Goal: Information Seeking & Learning: Learn about a topic

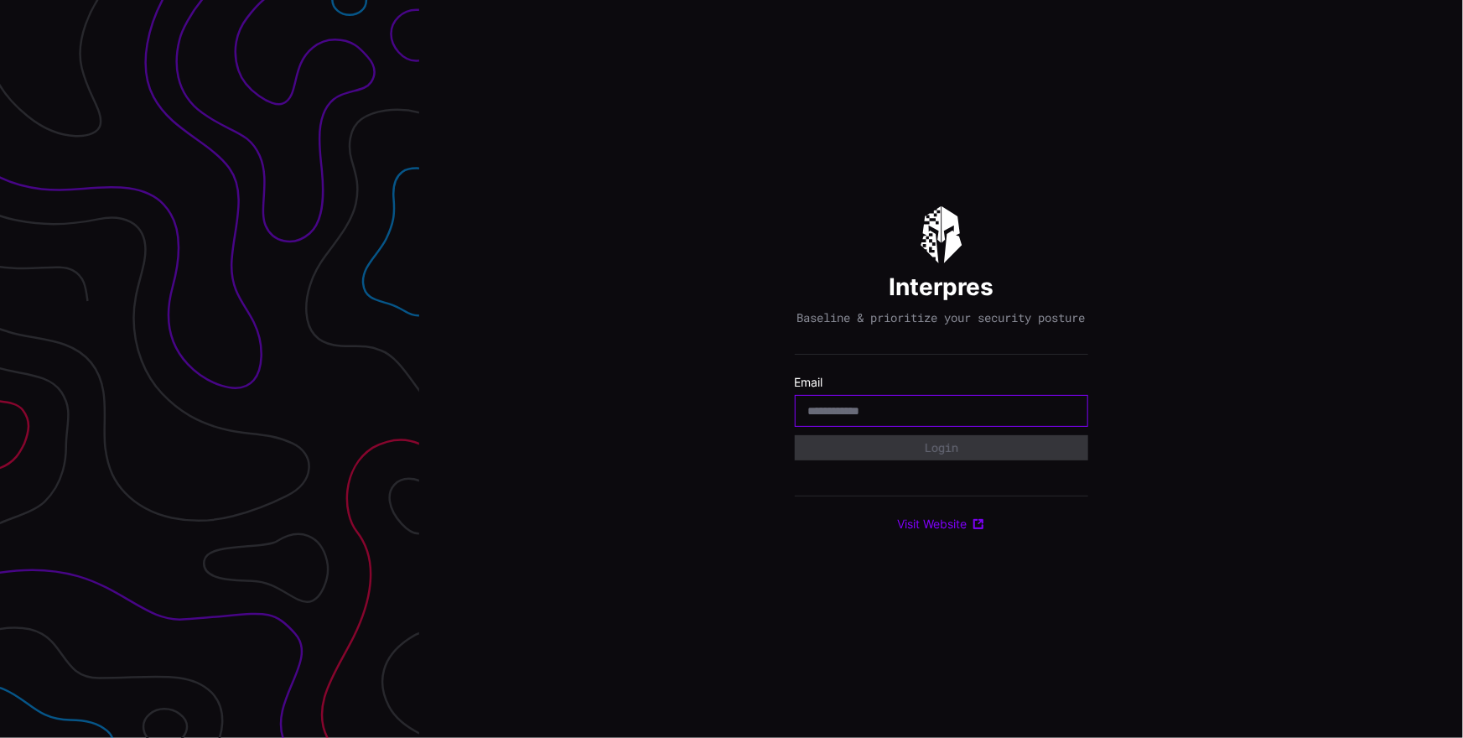
click at [956, 412] on input "email" at bounding box center [941, 410] width 267 height 15
type input "**********"
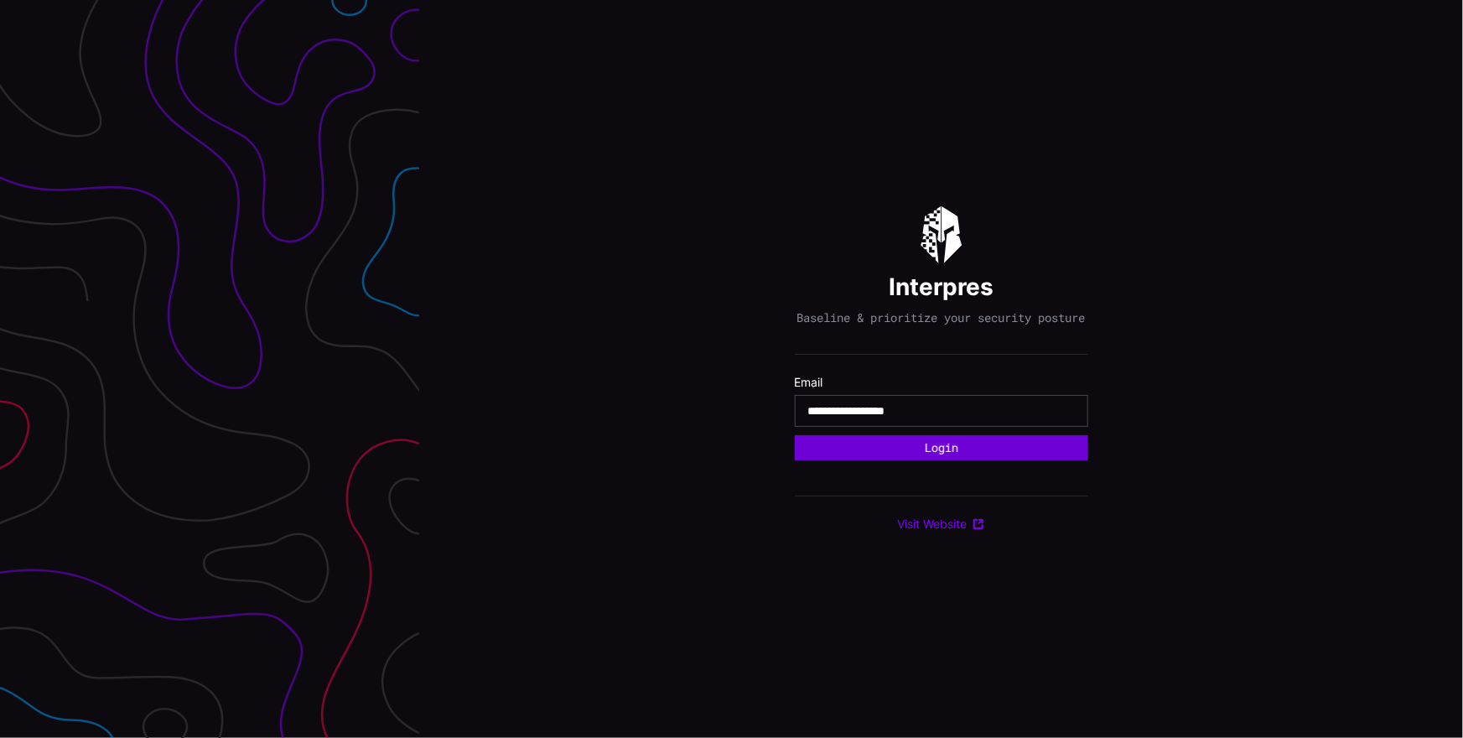
click at [961, 453] on button "Login" at bounding box center [941, 447] width 293 height 25
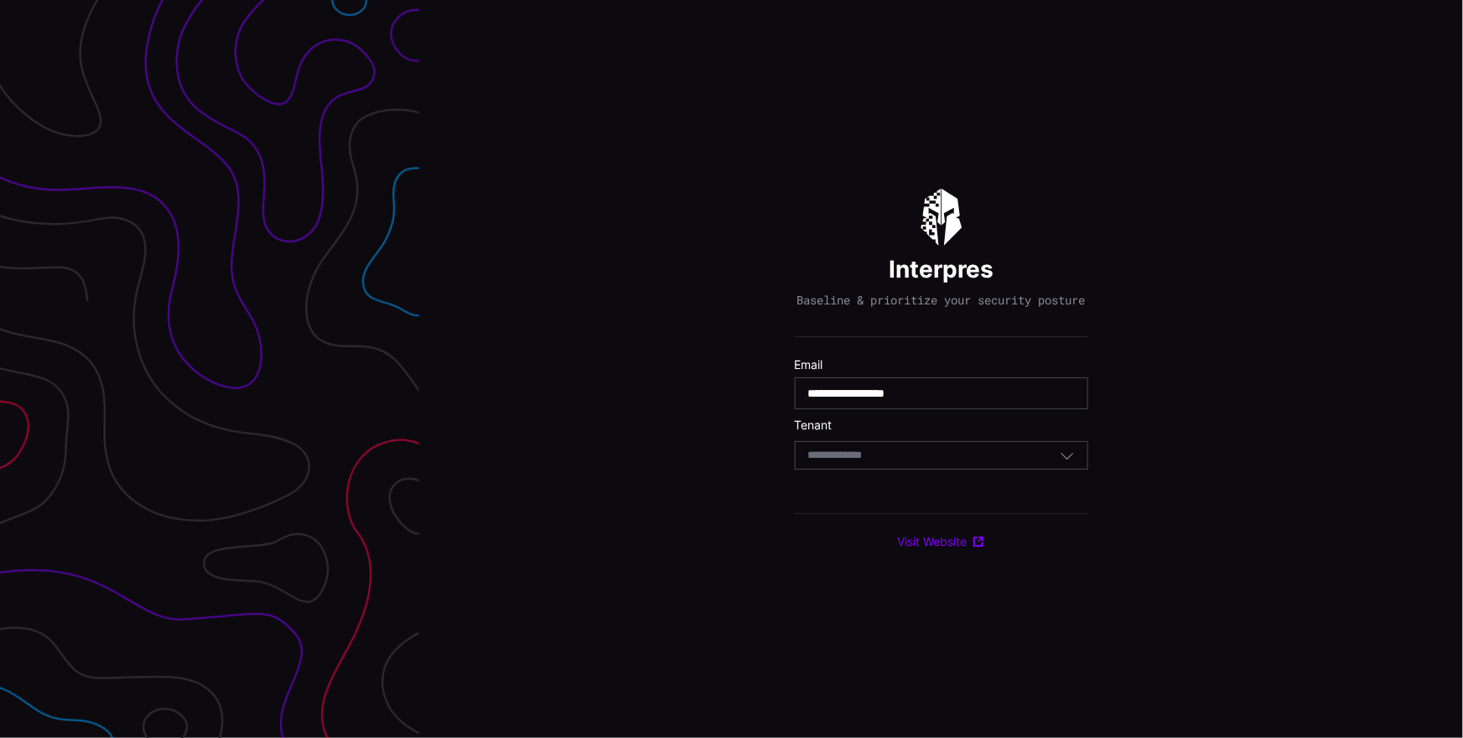
click at [935, 458] on div "Select Tenant" at bounding box center [933, 455] width 251 height 15
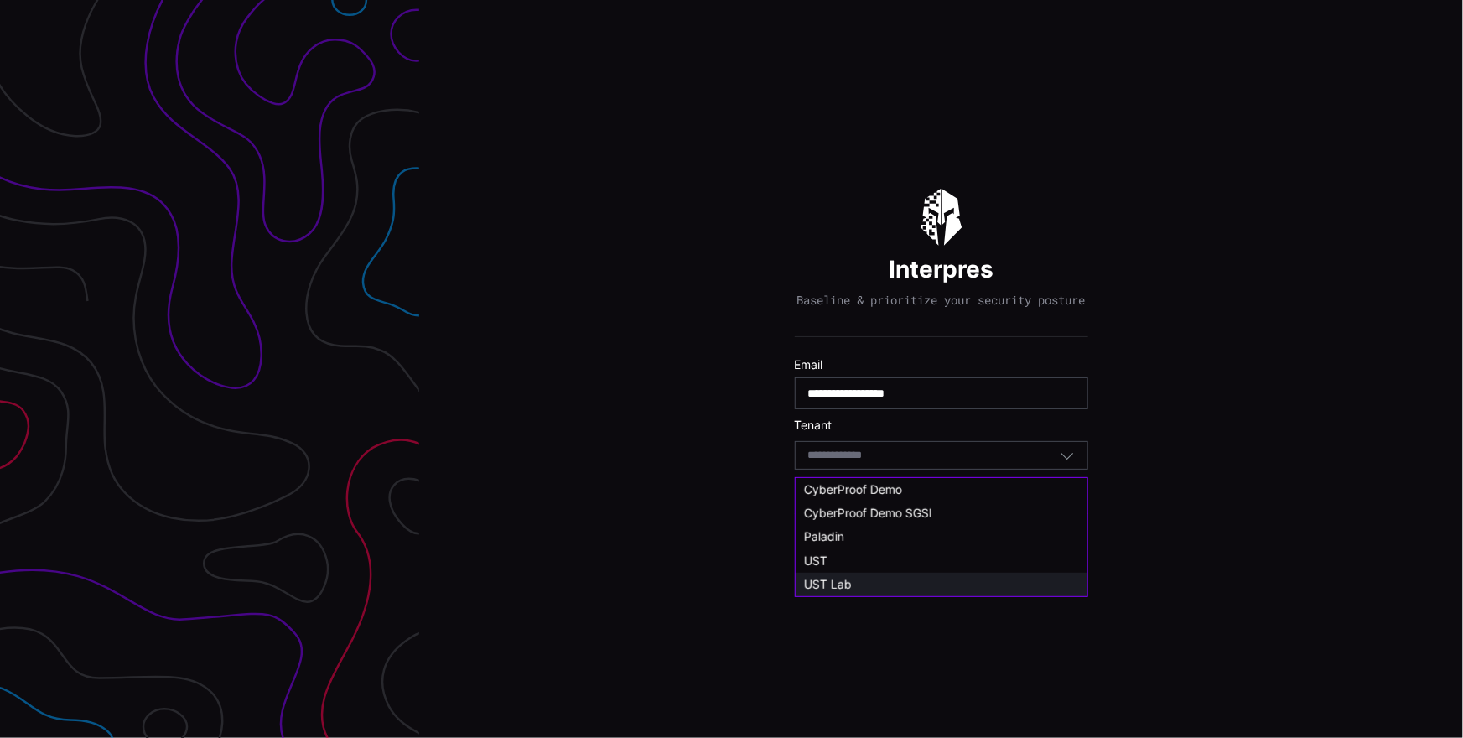
click at [907, 577] on div "UST Lab" at bounding box center [941, 584] width 275 height 15
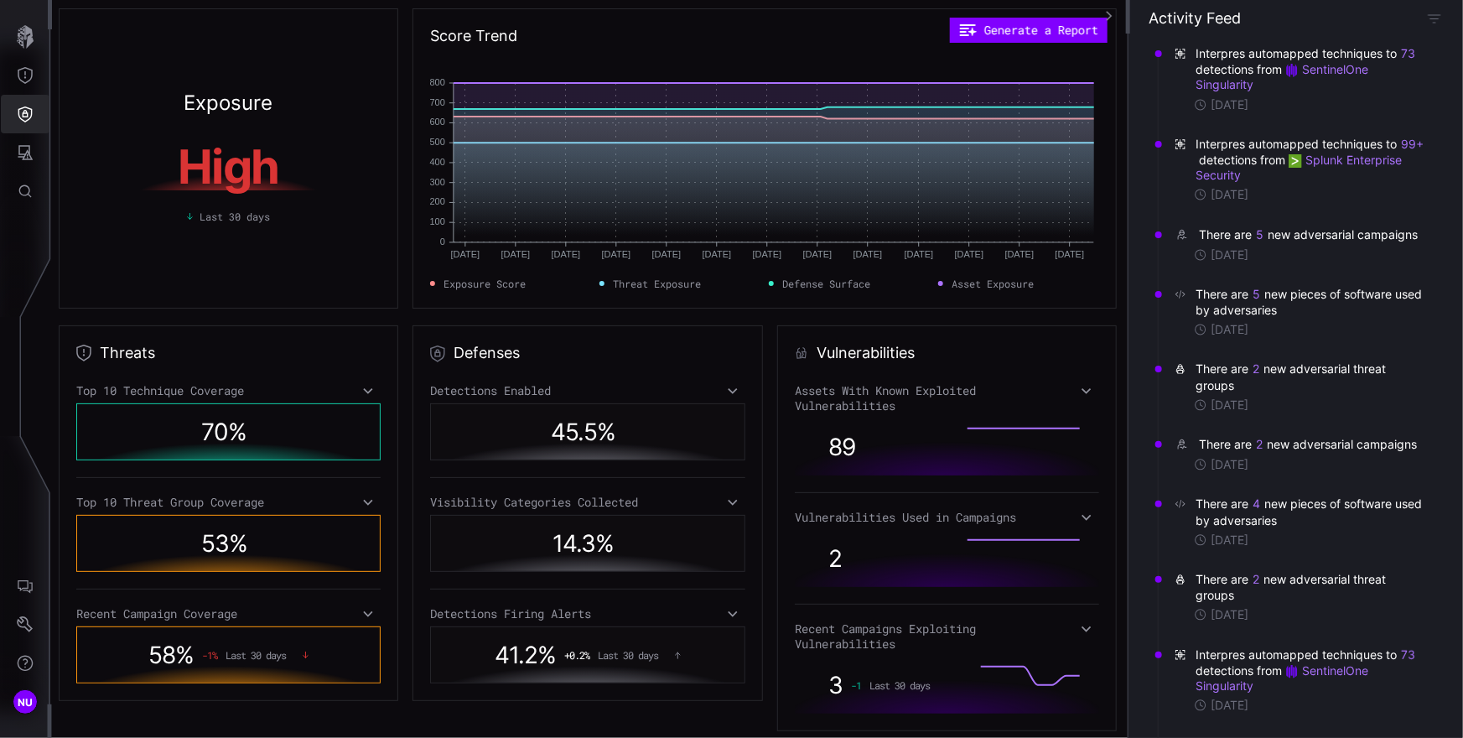
click at [24, 115] on icon "Defense Surface" at bounding box center [25, 114] width 17 height 17
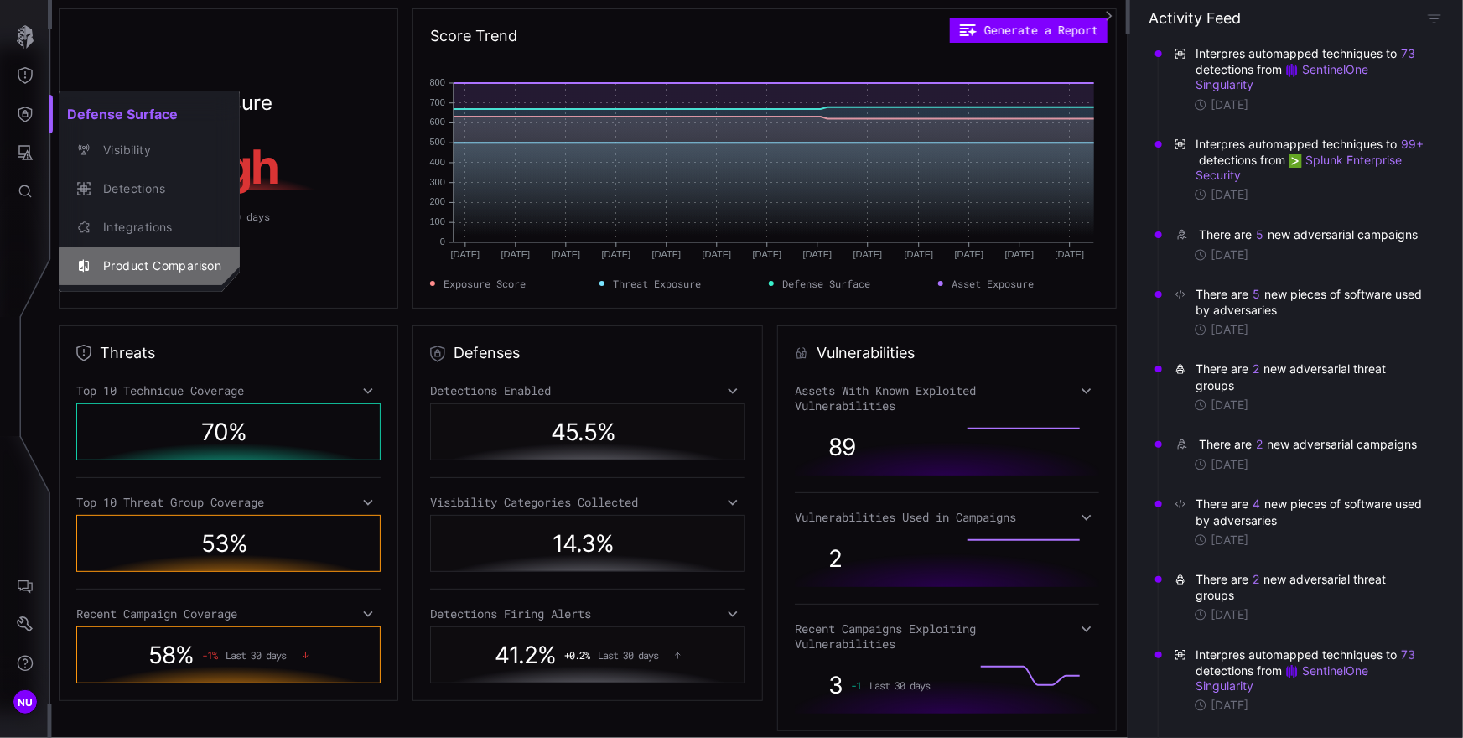
click at [137, 256] on div "Product Comparison" at bounding box center [158, 266] width 127 height 21
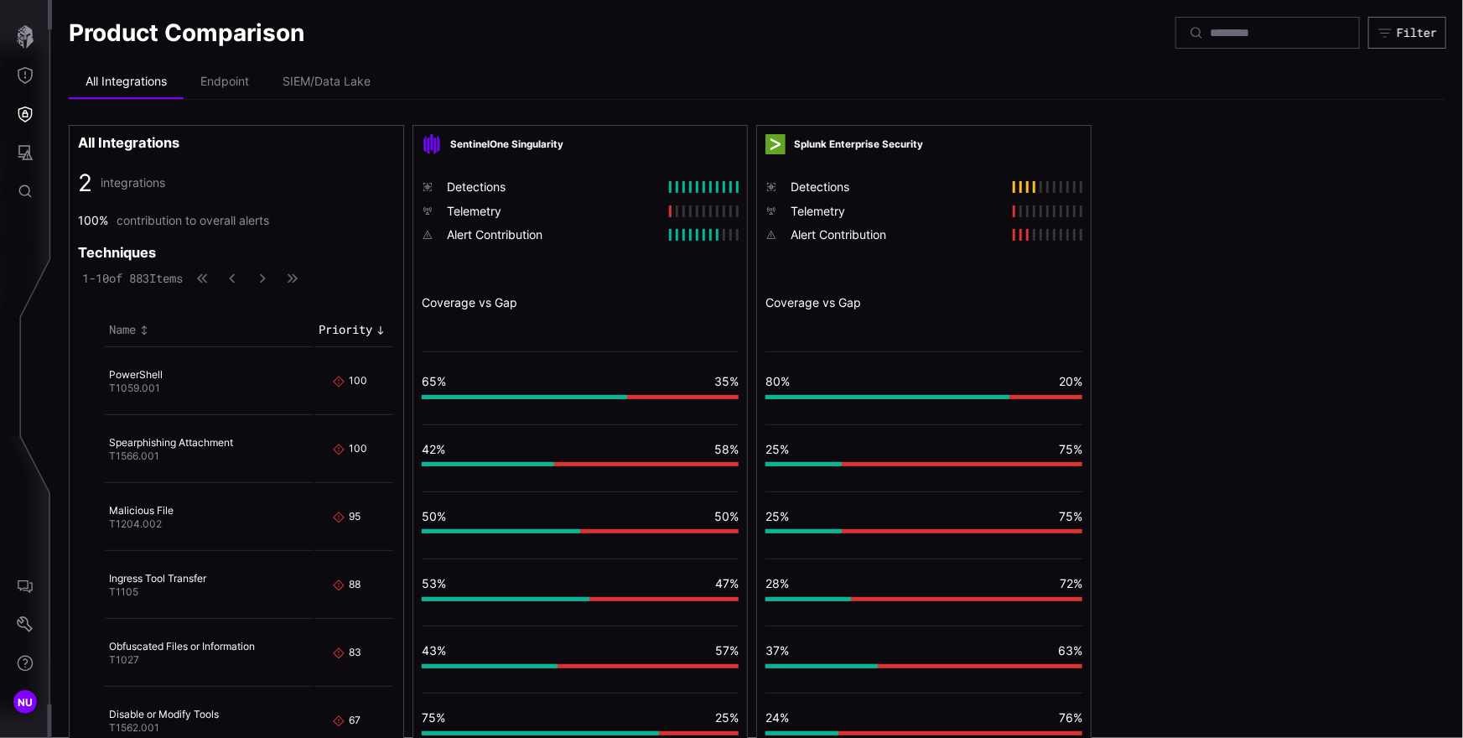
click at [617, 79] on ul "All Integrations Endpoint SIEM/Data Lake" at bounding box center [757, 82] width 1377 height 34
click at [248, 83] on li "Endpoint" at bounding box center [225, 82] width 82 height 34
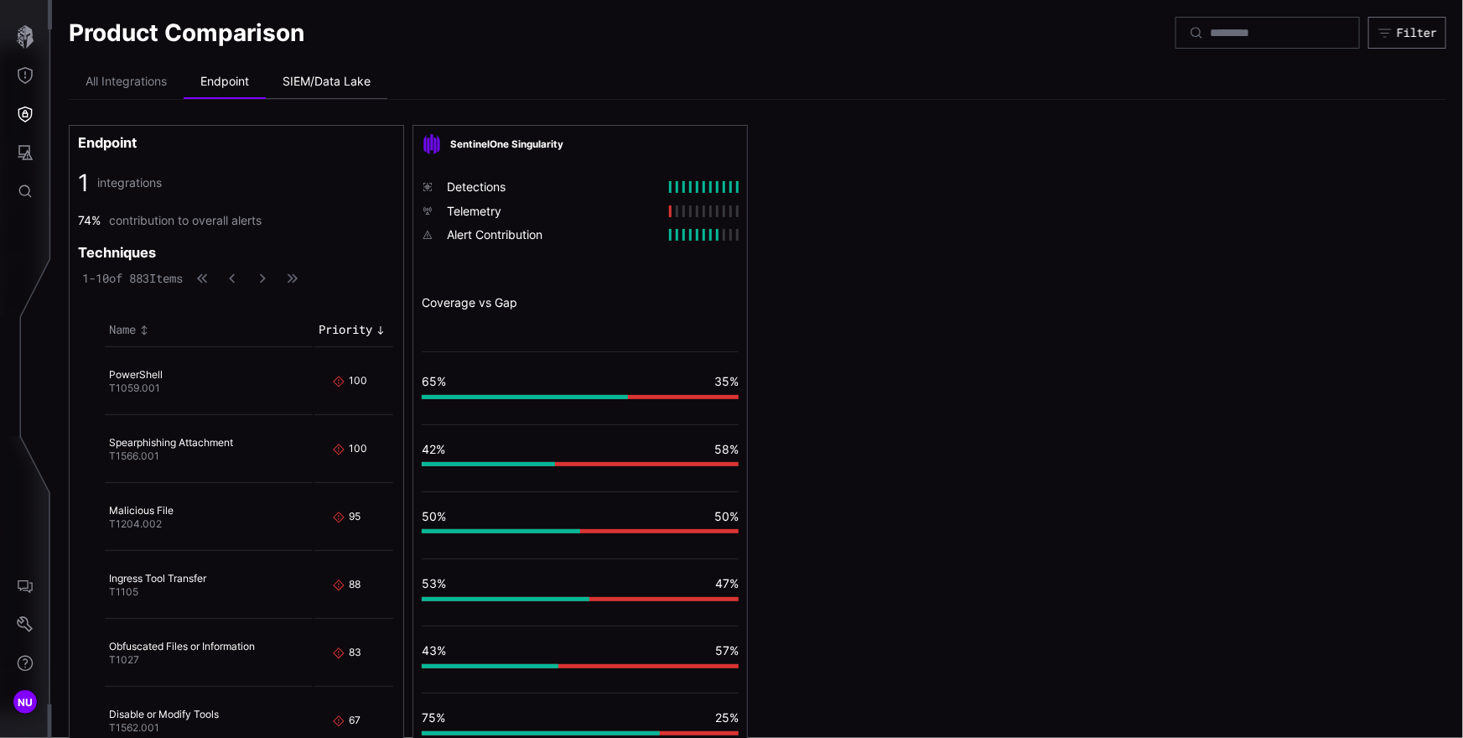
click at [345, 81] on li "SIEM/Data Lake" at bounding box center [327, 82] width 122 height 34
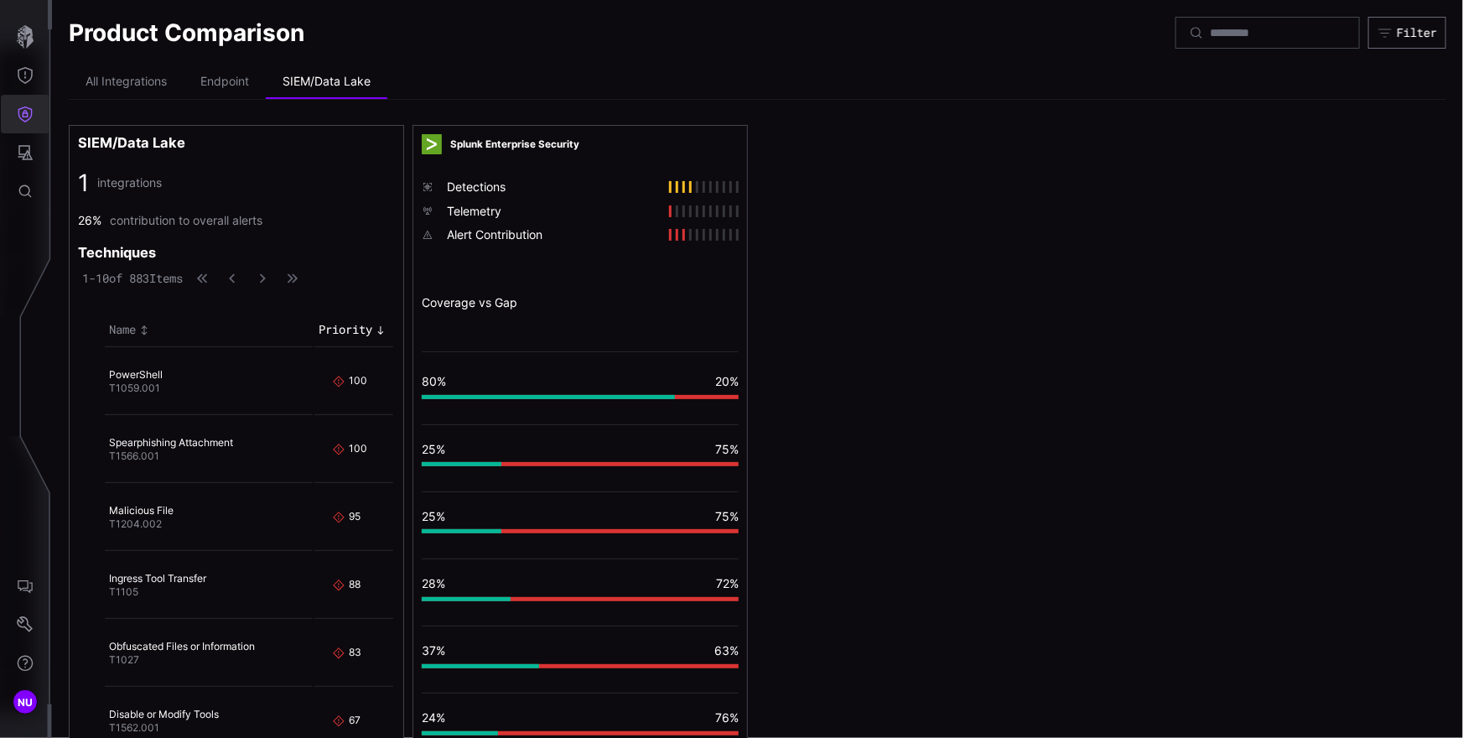
click at [21, 107] on icon "Defense Surface" at bounding box center [25, 114] width 17 height 17
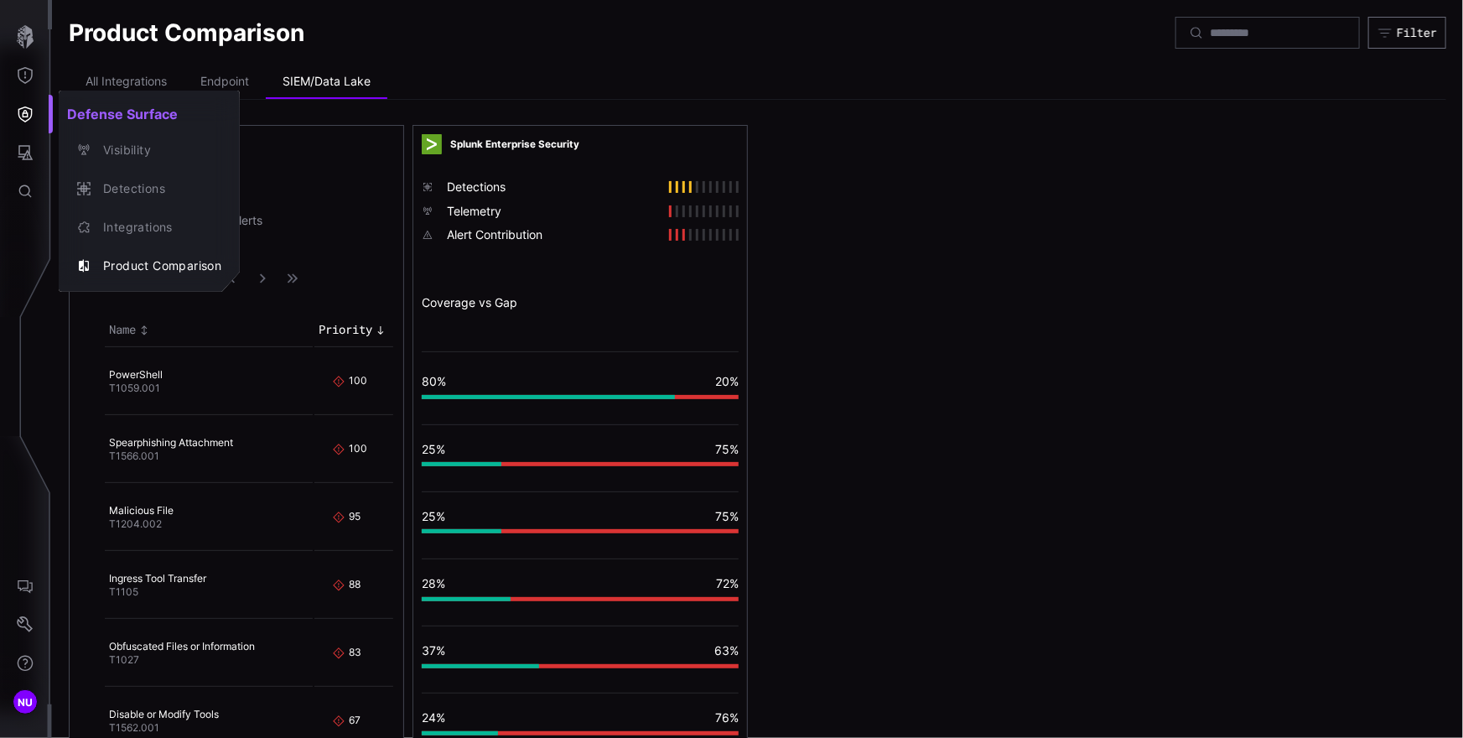
click at [22, 85] on div at bounding box center [731, 369] width 1463 height 738
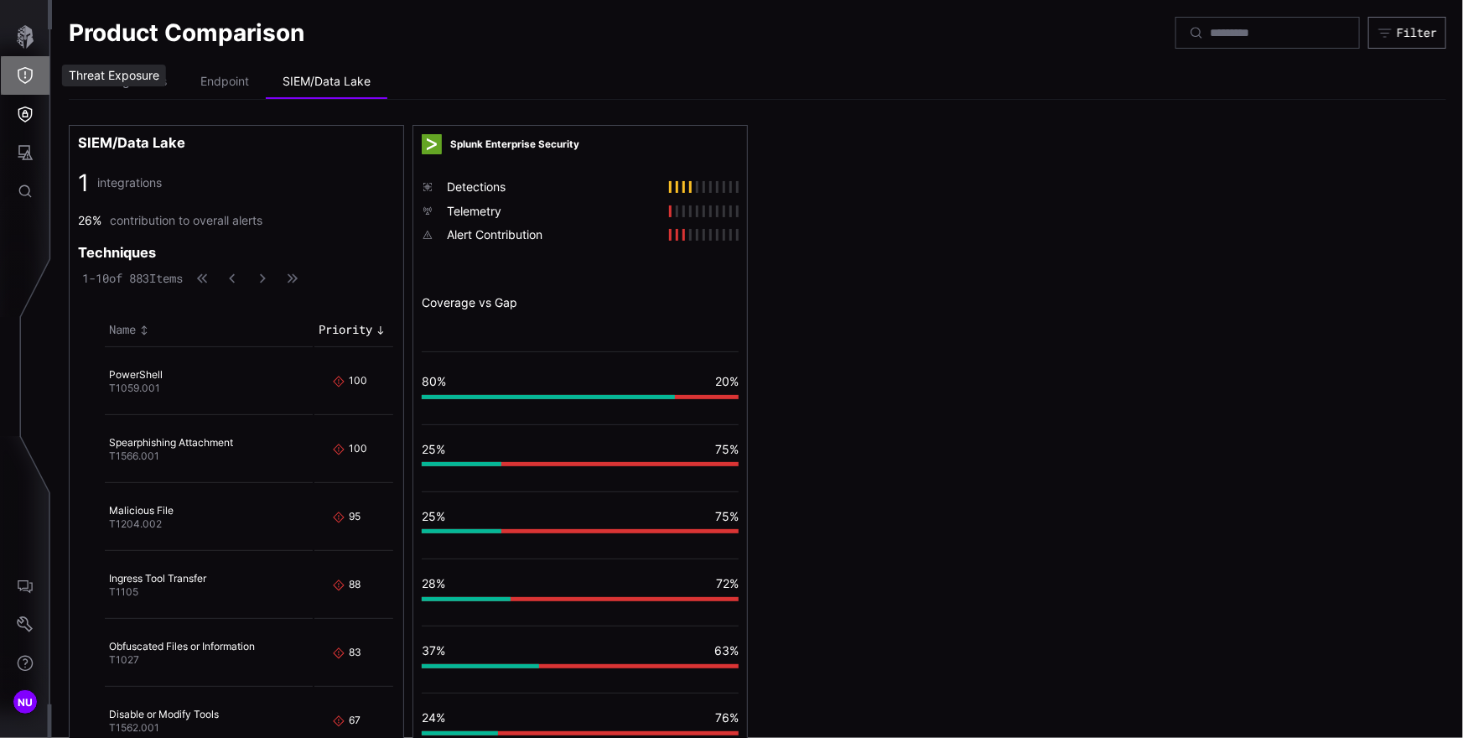
click at [28, 75] on icon "Threat Exposure" at bounding box center [25, 75] width 17 height 17
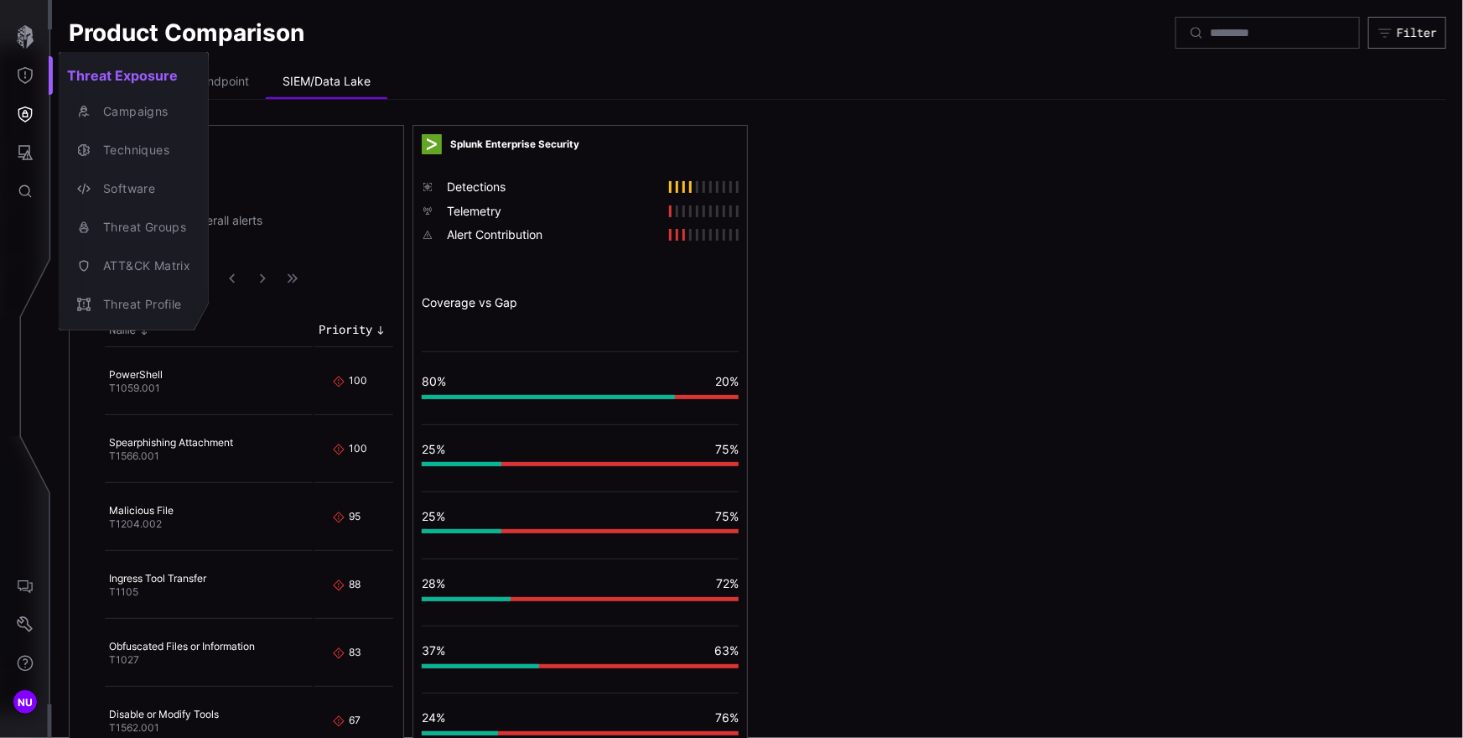
click at [21, 144] on div at bounding box center [731, 369] width 1463 height 738
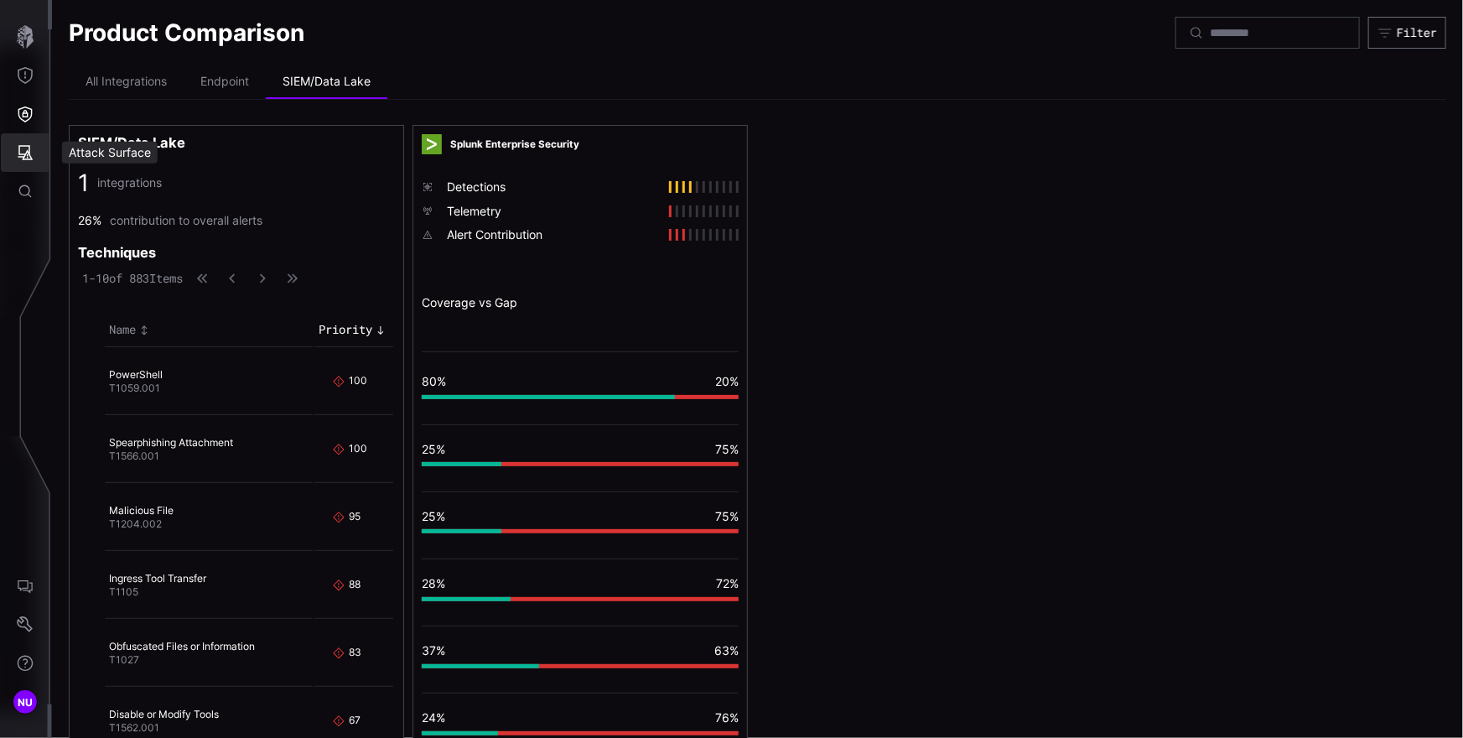
click at [26, 151] on icon "Attack Surface" at bounding box center [25, 152] width 15 height 15
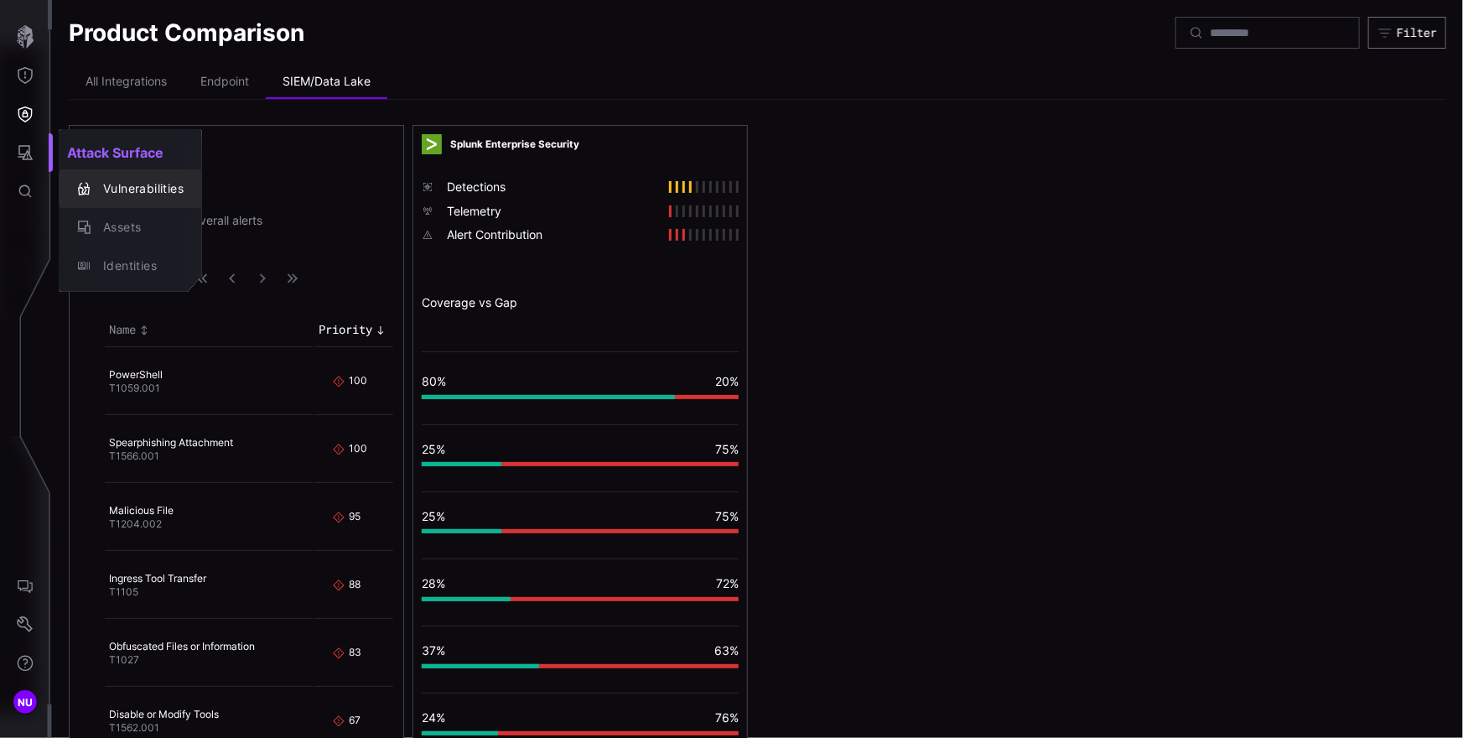
click at [144, 183] on div "Vulnerabilities" at bounding box center [139, 189] width 89 height 21
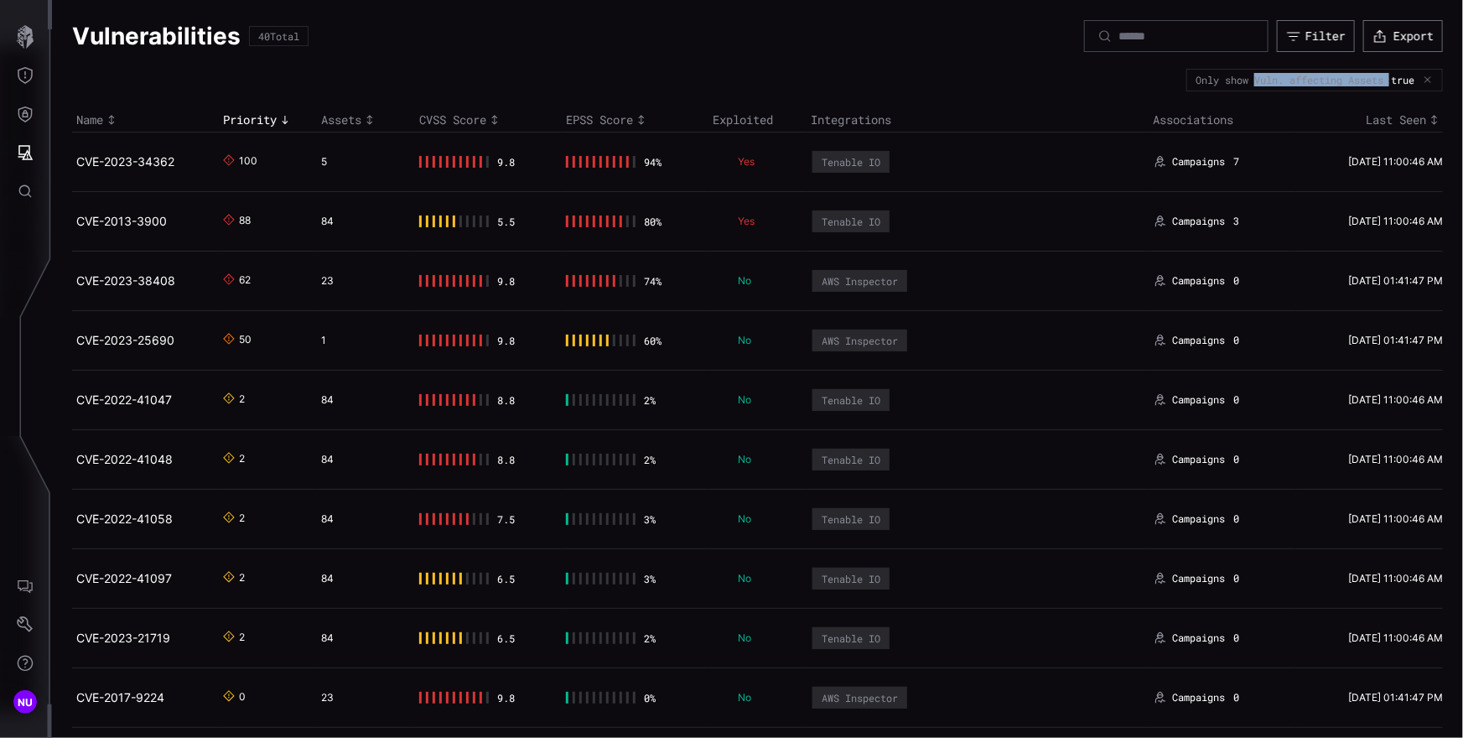
drag, startPoint x: 1370, startPoint y: 82, endPoint x: 1235, endPoint y: 79, distance: 135.0
click at [1235, 79] on div "Only show Vuln. affecting Assets : true" at bounding box center [1314, 80] width 256 height 22
copy div "Vuln. affecting Assets"
click at [194, 177] on td "CVE-2023-34362" at bounding box center [145, 162] width 147 height 60
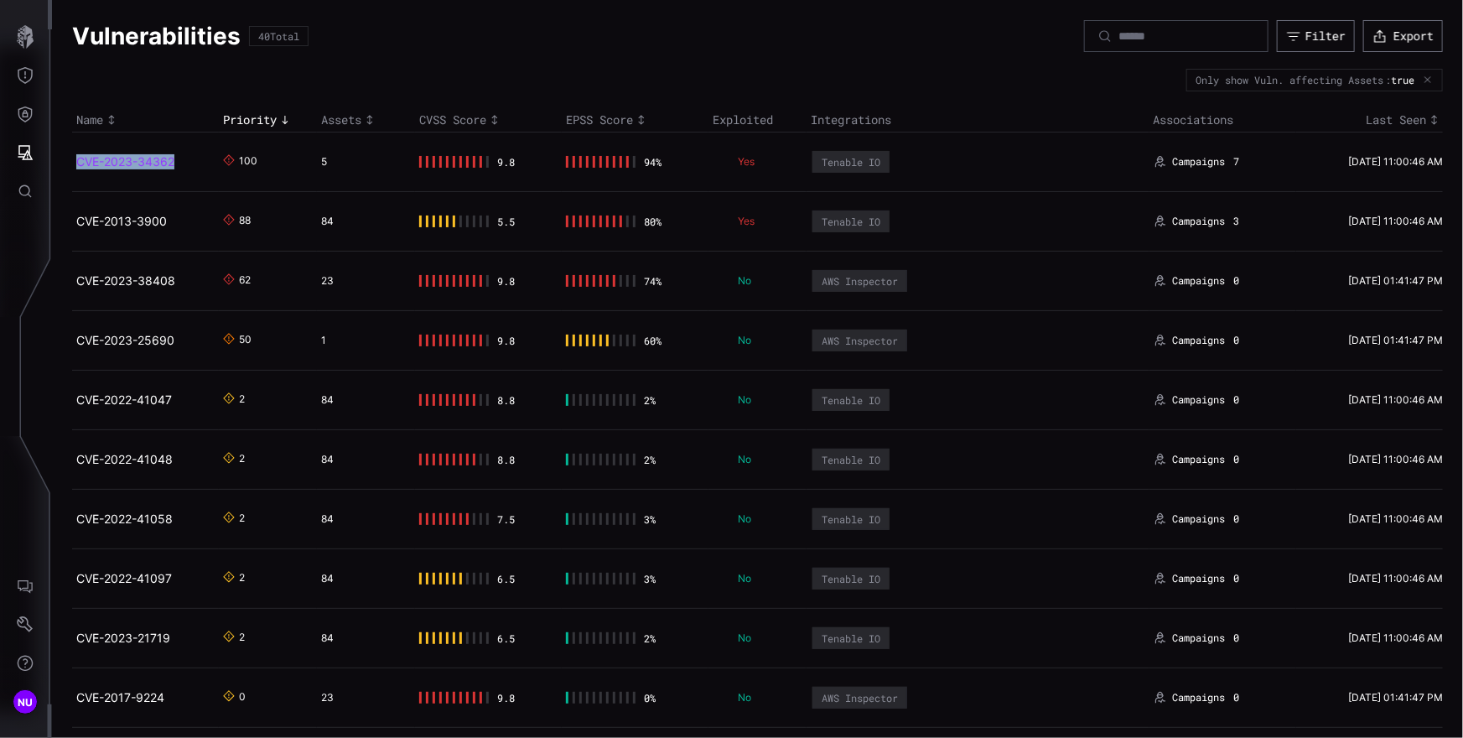
copy link "CVE-2023-34362"
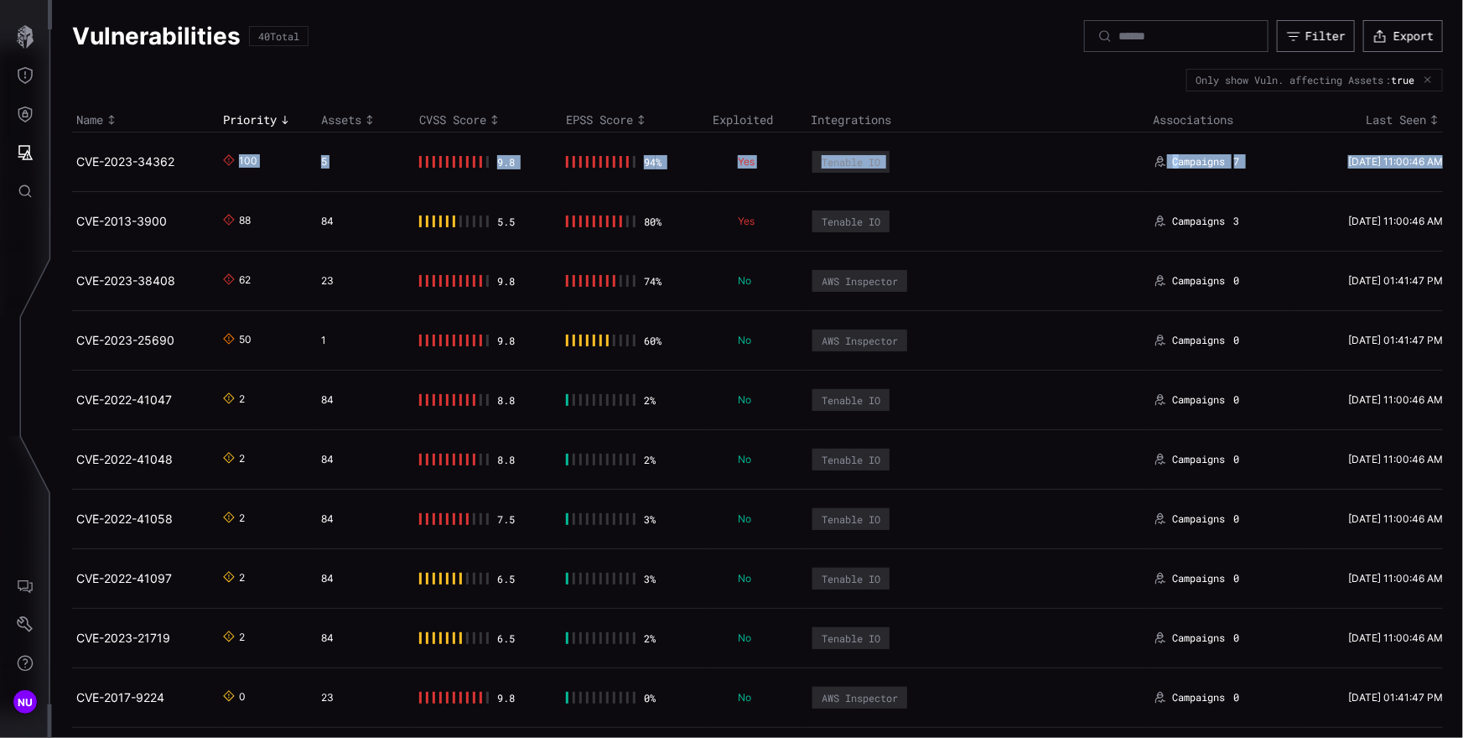
drag, startPoint x: 193, startPoint y: 172, endPoint x: 355, endPoint y: 200, distance: 165.1
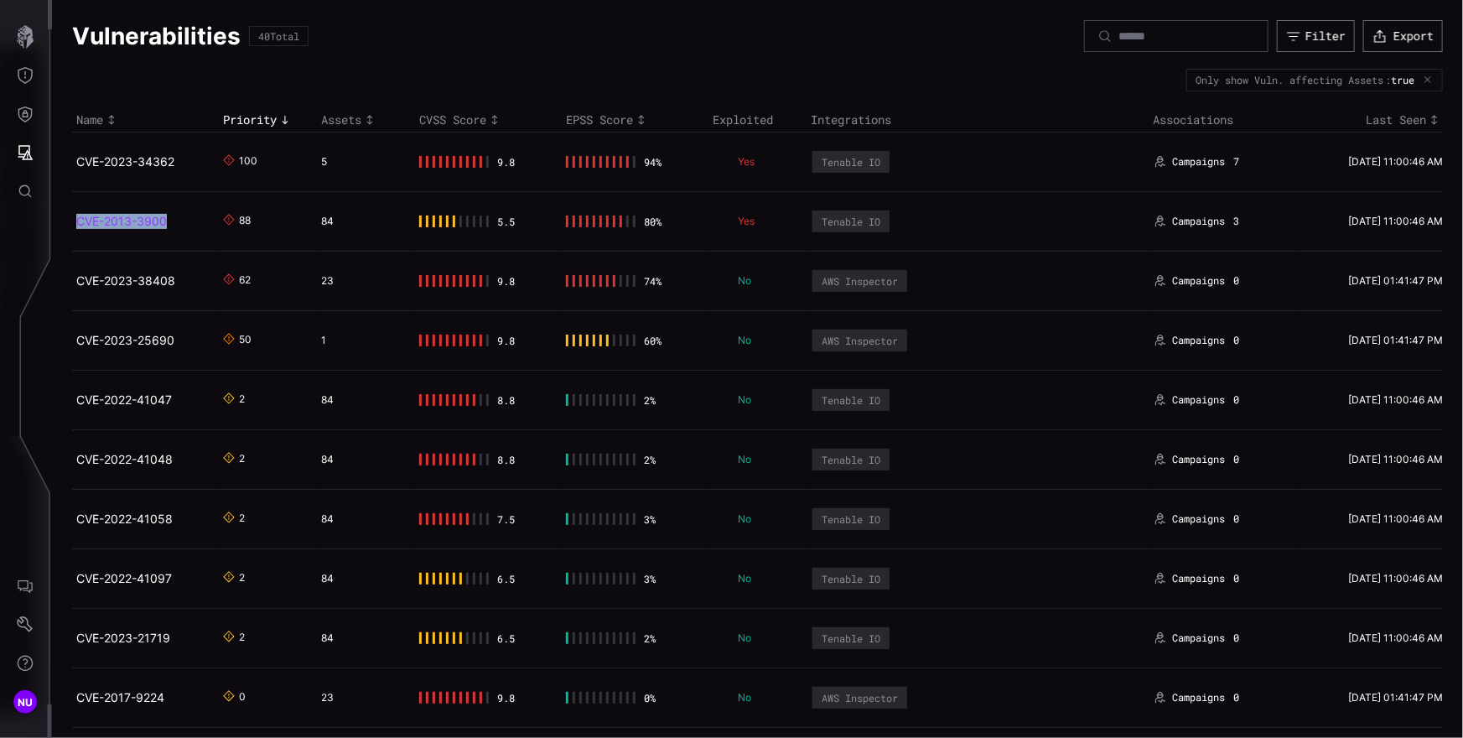
copy link "CVE-2013-3900"
drag, startPoint x: 178, startPoint y: 229, endPoint x: 75, endPoint y: 214, distance: 103.4
click at [75, 214] on td "CVE-2013-3900" at bounding box center [145, 221] width 147 height 60
copy link "CVE-2023-38408"
drag, startPoint x: 192, startPoint y: 291, endPoint x: 76, endPoint y: 275, distance: 116.8
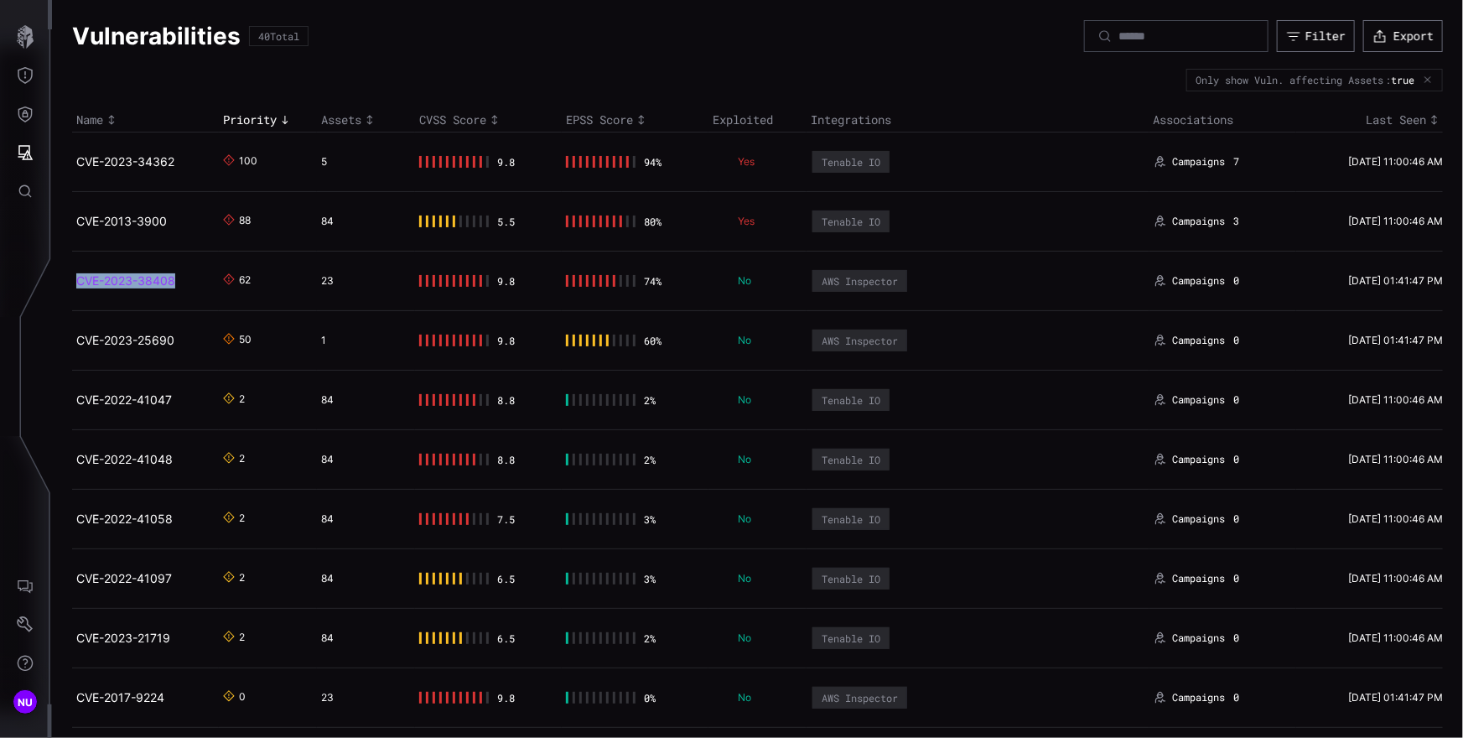
click at [76, 275] on td "CVE-2023-38408" at bounding box center [145, 281] width 147 height 60
copy link "CVE-2023-25690"
drag, startPoint x: 179, startPoint y: 346, endPoint x: 77, endPoint y: 340, distance: 102.4
click at [77, 340] on td "CVE-2023-25690" at bounding box center [145, 340] width 147 height 60
drag, startPoint x: 189, startPoint y: 407, endPoint x: 78, endPoint y: 396, distance: 111.3
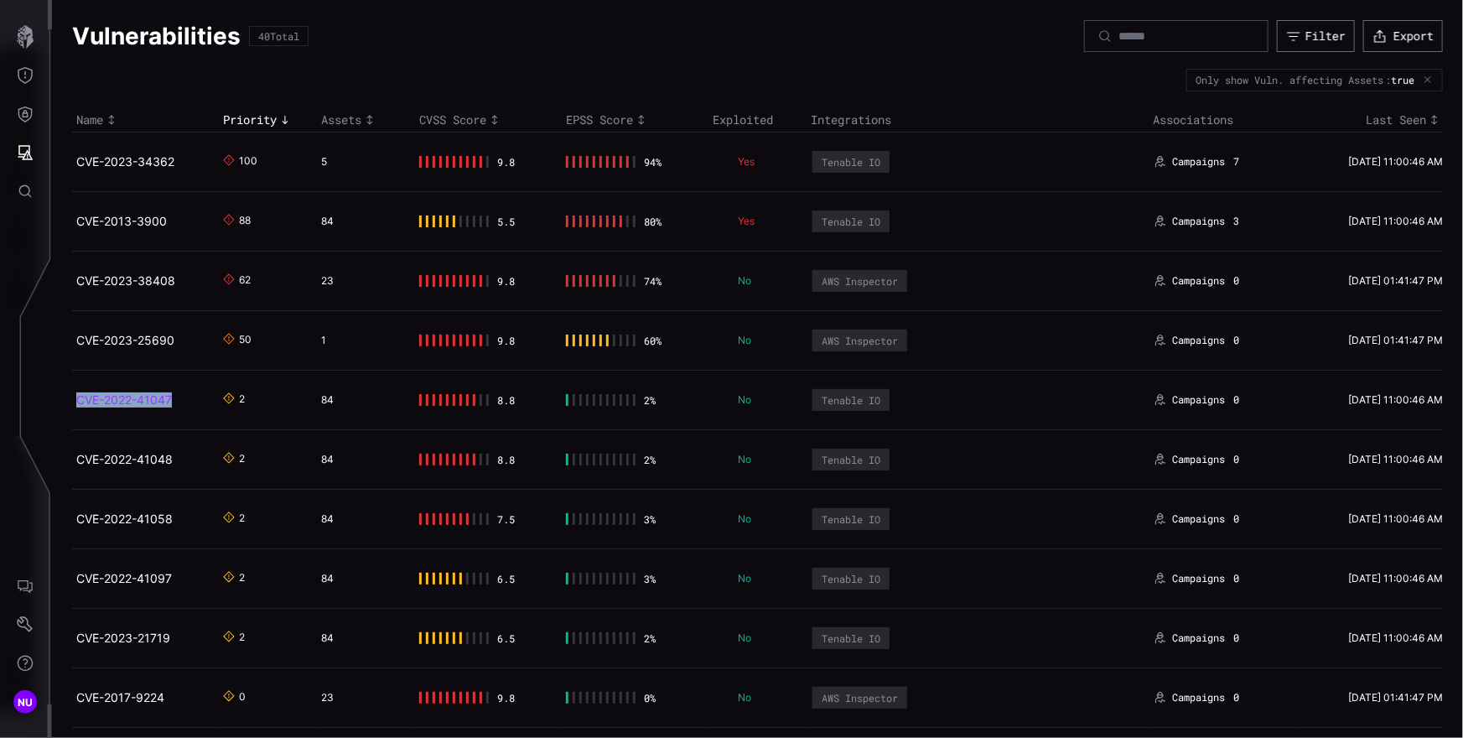
click at [78, 396] on td "CVE-2022-41047" at bounding box center [145, 400] width 147 height 60
copy link "CVE-2022-41047"
drag, startPoint x: 184, startPoint y: 463, endPoint x: 77, endPoint y: 453, distance: 107.7
click at [77, 453] on td "CVE-2022-41048" at bounding box center [145, 459] width 147 height 60
copy link "CVE-2022-41048"
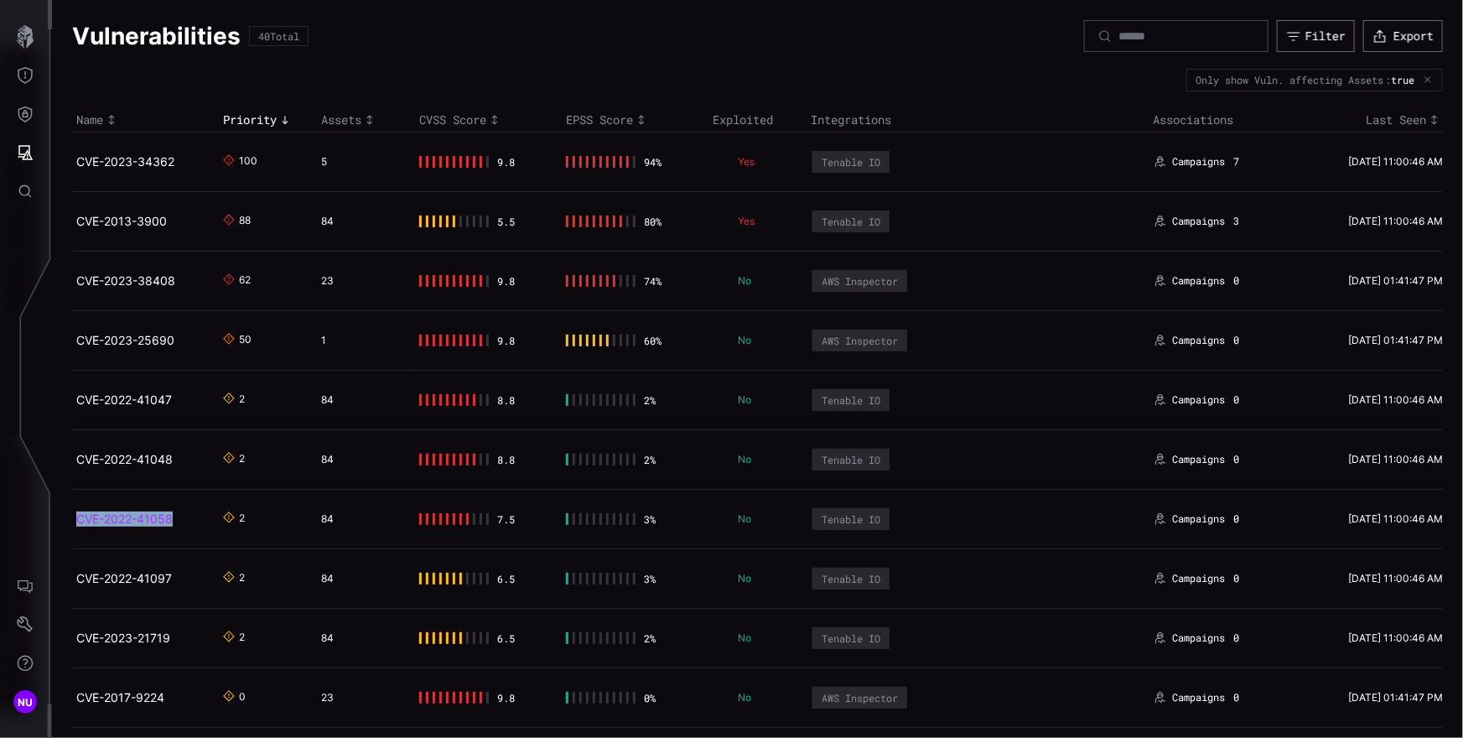
drag, startPoint x: 188, startPoint y: 525, endPoint x: 76, endPoint y: 516, distance: 111.8
click at [76, 516] on td "CVE-2022-41058" at bounding box center [145, 519] width 147 height 60
copy link "CVE-2022-41058"
copy link "CVE-2022-41097"
drag, startPoint x: 203, startPoint y: 590, endPoint x: 76, endPoint y: 571, distance: 128.0
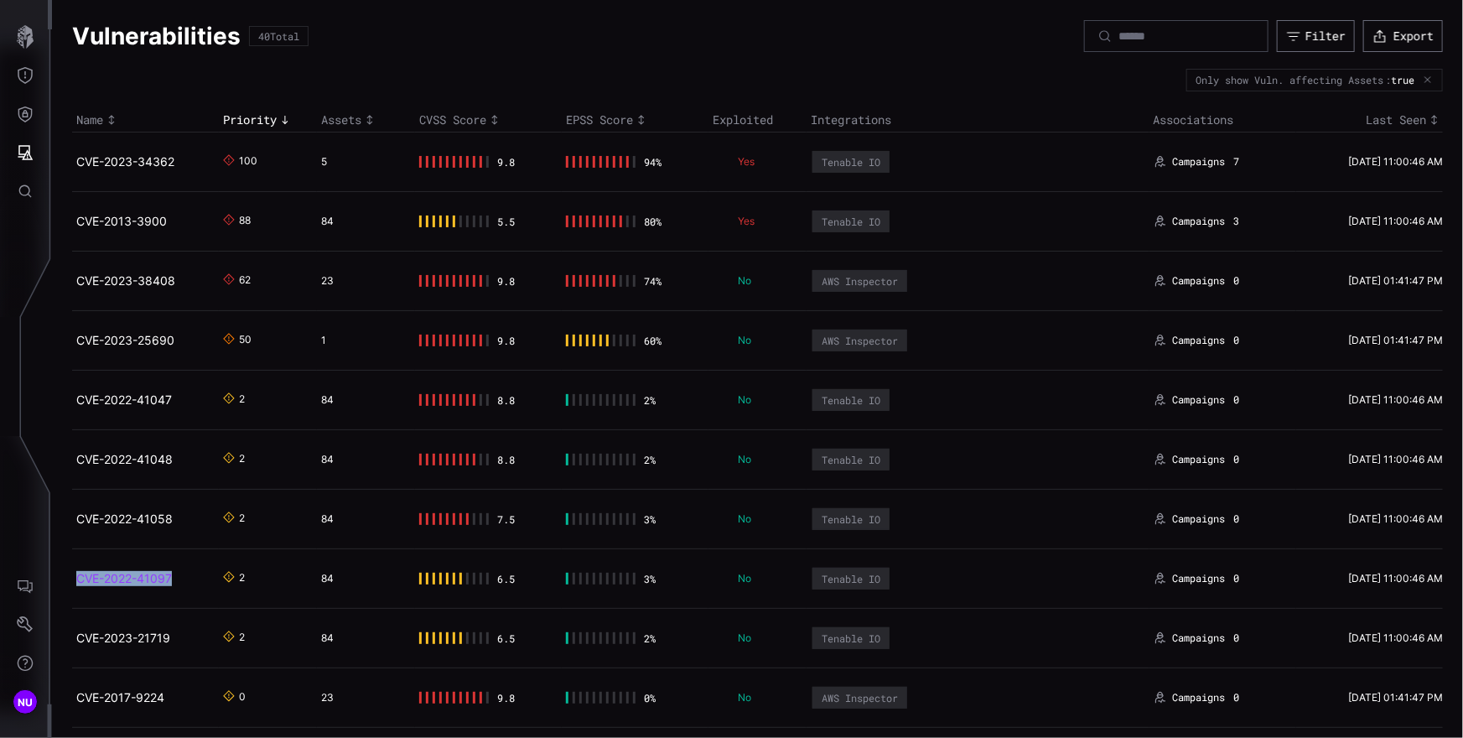
click at [76, 571] on td "CVE-2022-41097" at bounding box center [145, 578] width 147 height 60
copy link "CVE-2023-21719"
drag, startPoint x: 179, startPoint y: 640, endPoint x: 76, endPoint y: 634, distance: 103.3
click at [76, 634] on h2 "CVE-2023-21719" at bounding box center [139, 637] width 126 height 15
drag, startPoint x: 879, startPoint y: 164, endPoint x: 811, endPoint y: 160, distance: 68.0
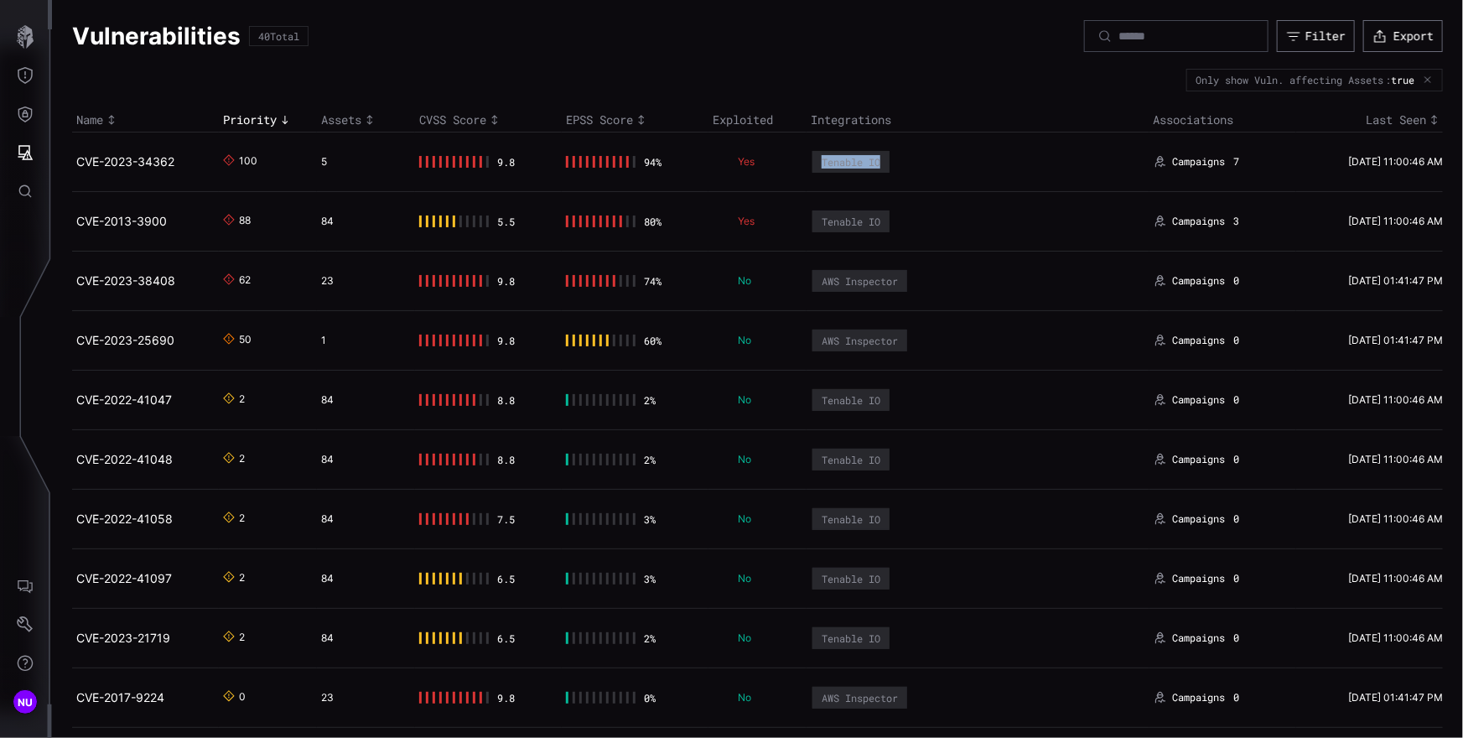
click at [811, 160] on td "Tenable IO" at bounding box center [977, 162] width 343 height 60
drag, startPoint x: 935, startPoint y: 286, endPoint x: 812, endPoint y: 275, distance: 123.7
click at [812, 275] on td "AWS Inspector" at bounding box center [977, 281] width 343 height 60
click at [28, 153] on icon "Attack Surface" at bounding box center [25, 152] width 15 height 15
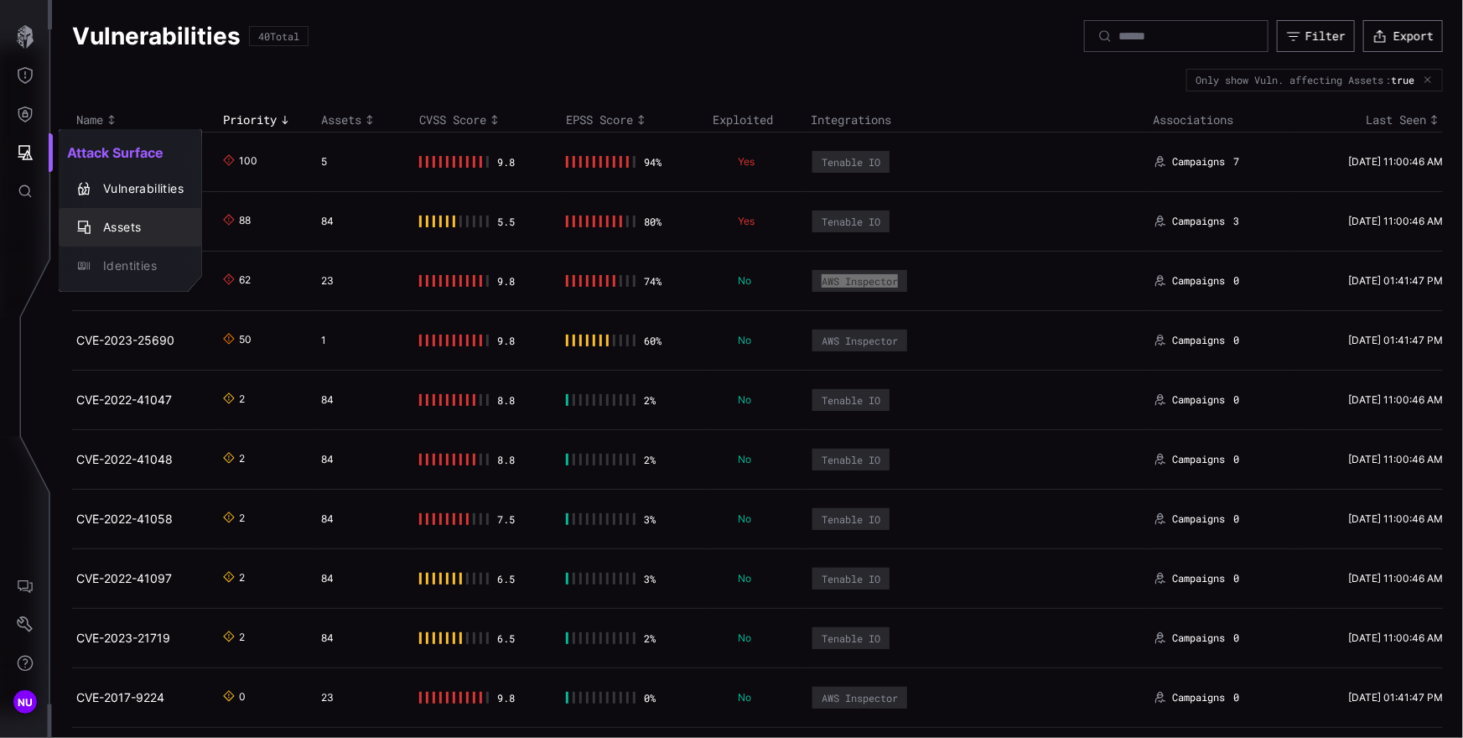
click at [111, 229] on div "Assets" at bounding box center [139, 227] width 89 height 21
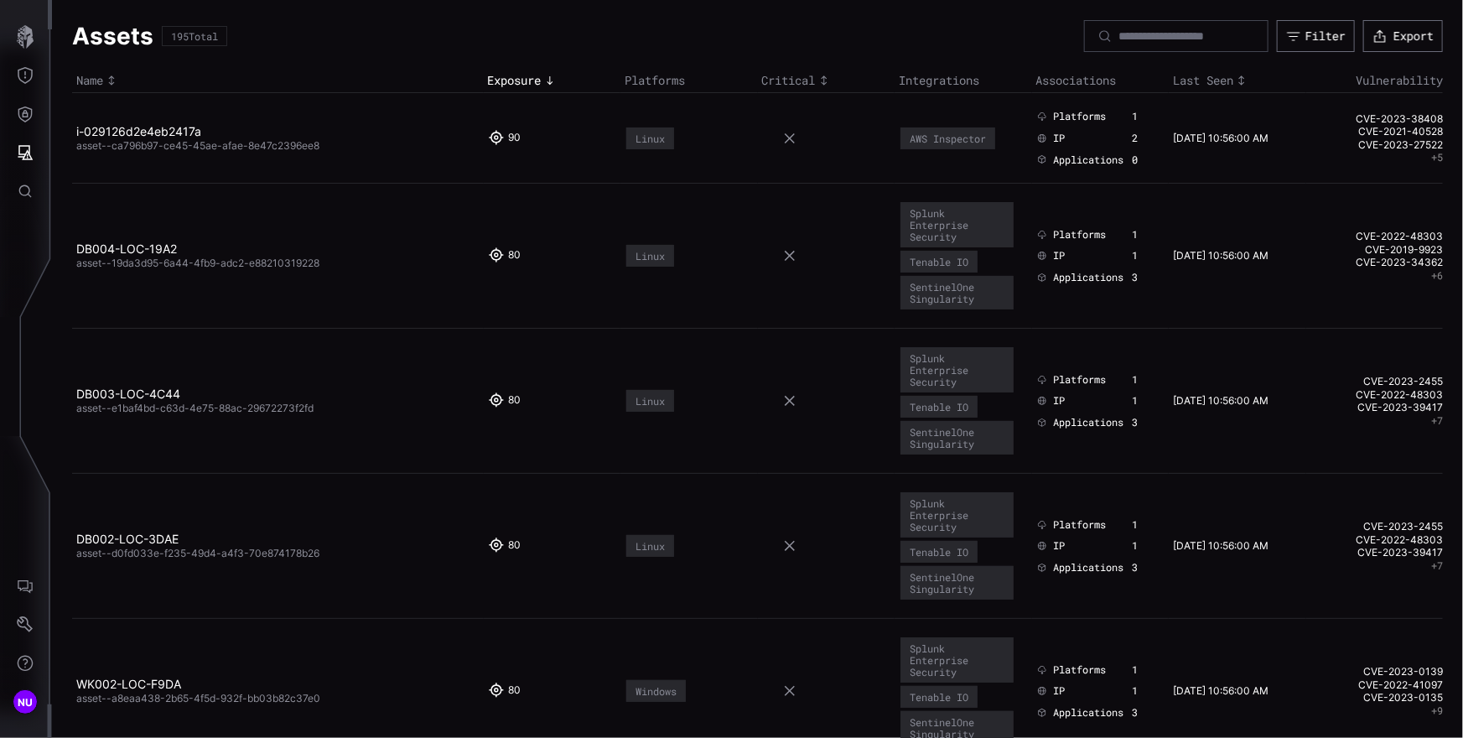
click at [561, 179] on td "90" at bounding box center [552, 138] width 137 height 91
click at [799, 142] on div at bounding box center [820, 138] width 117 height 13
click at [783, 140] on icon at bounding box center [789, 138] width 13 height 13
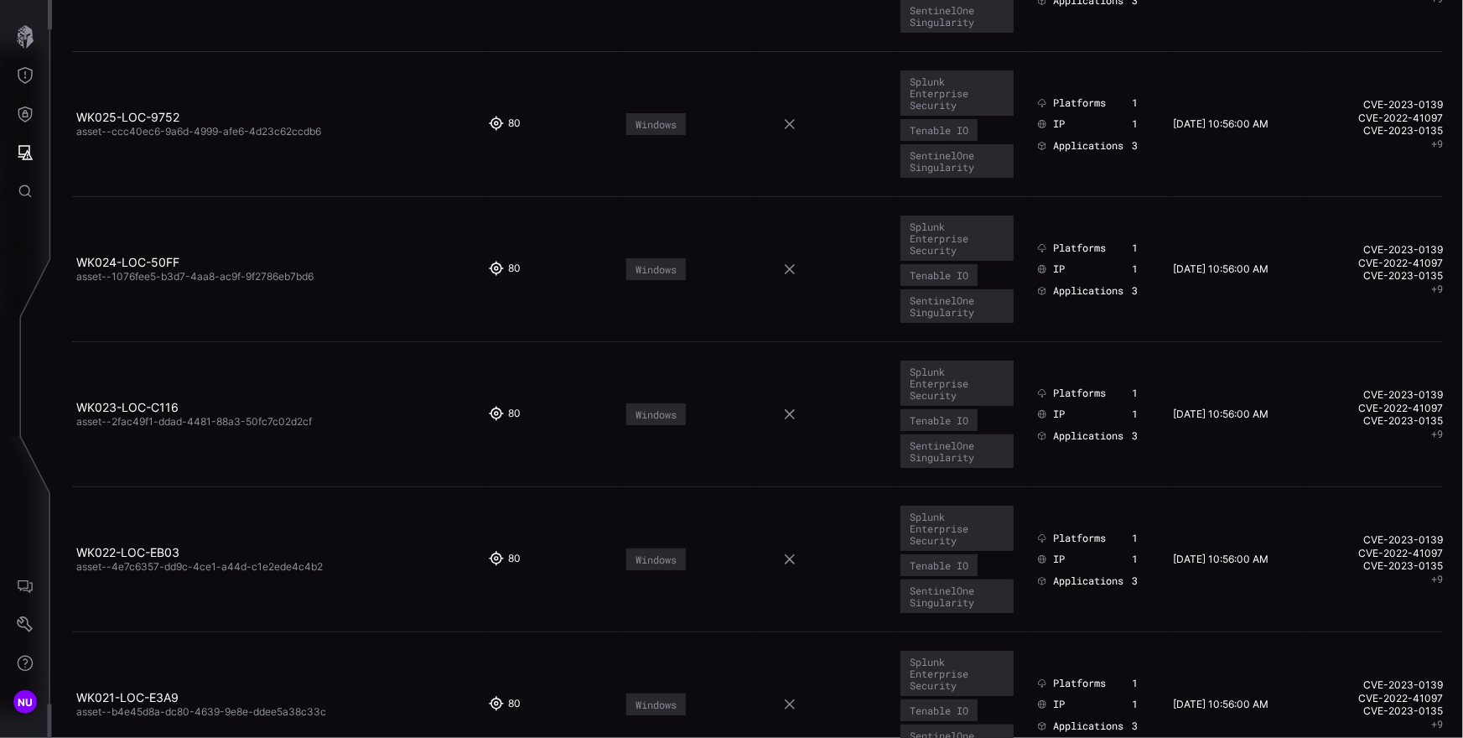
scroll to position [13257, 0]
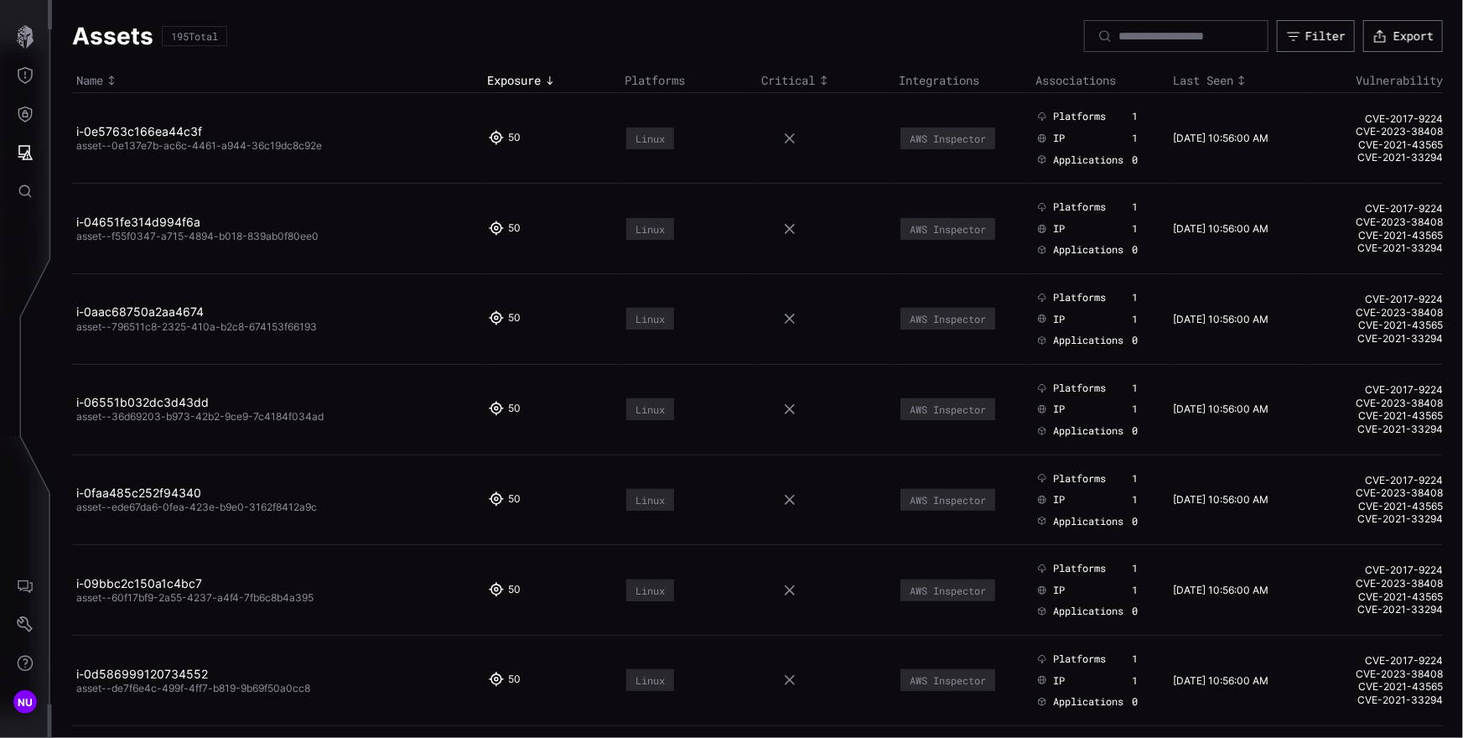
click at [117, 36] on h1 "Assets" at bounding box center [112, 36] width 81 height 30
click at [24, 153] on icon "Attack Surface" at bounding box center [25, 152] width 17 height 17
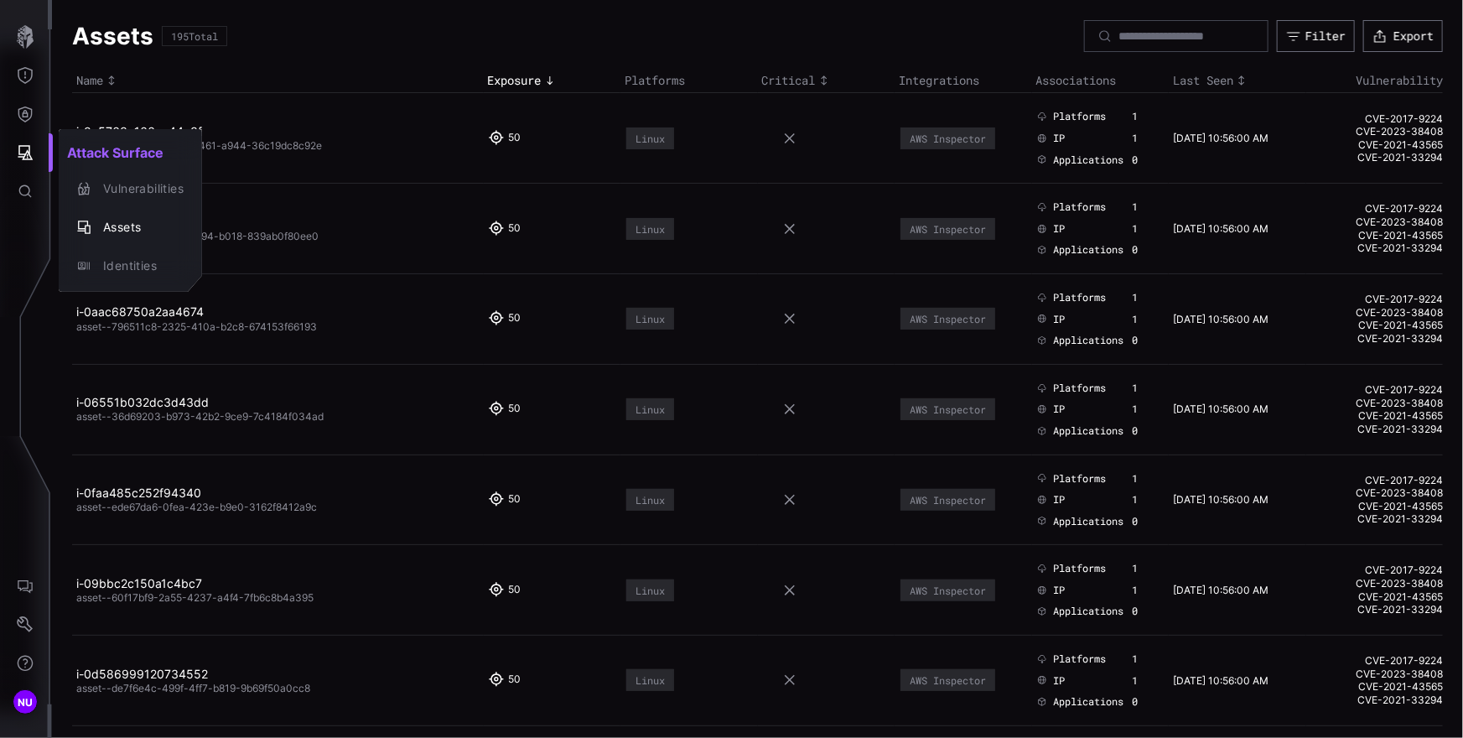
click at [387, 174] on div at bounding box center [731, 369] width 1463 height 738
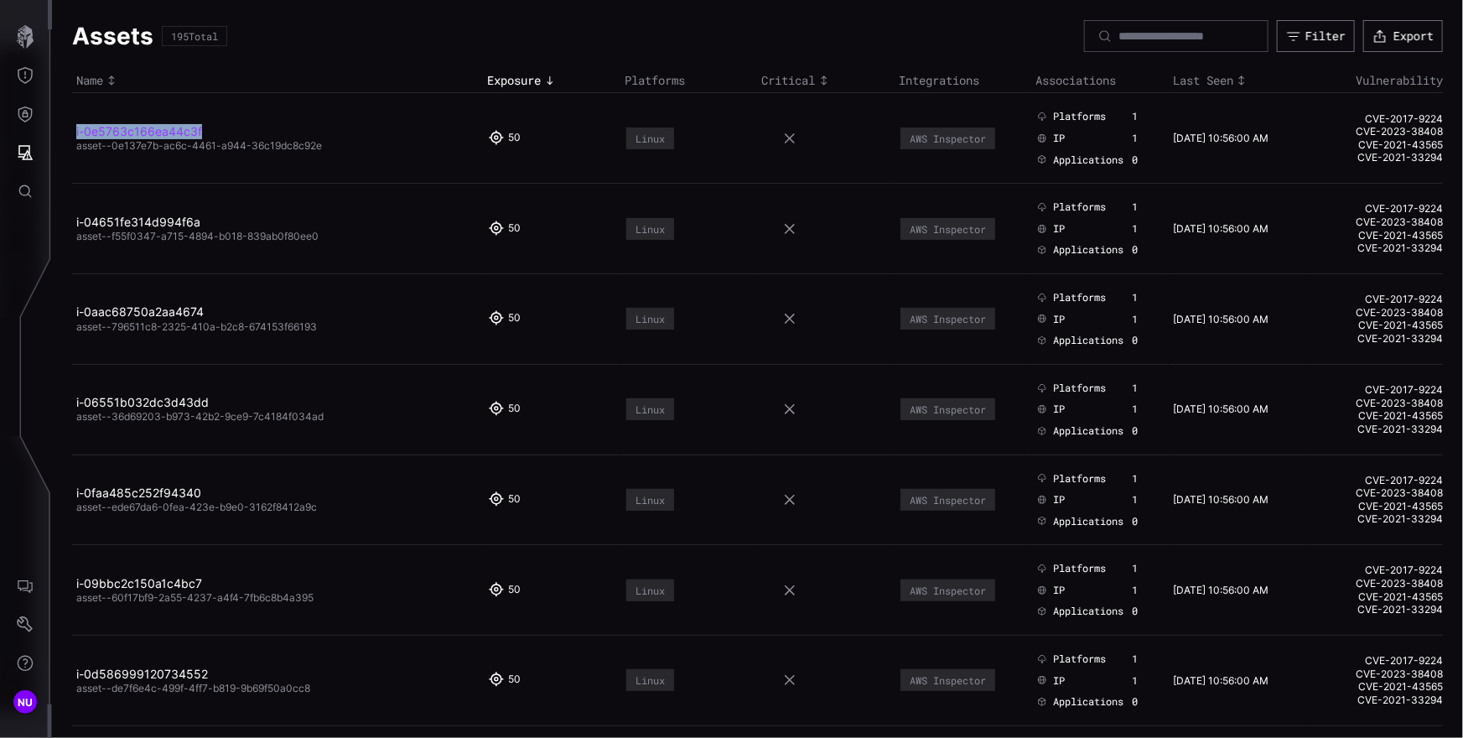
drag, startPoint x: 196, startPoint y: 129, endPoint x: 76, endPoint y: 125, distance: 119.9
click at [76, 125] on h2 "i-0e5763c166ea44c3f" at bounding box center [271, 131] width 391 height 15
drag, startPoint x: 355, startPoint y: 154, endPoint x: 77, endPoint y: 138, distance: 278.7
click at [77, 138] on td "i-0e5763c166ea44c3f asset--0e137e7b-ac6c-4461-a944-36c19dc8c92e" at bounding box center [278, 138] width 412 height 91
click at [937, 132] on div "AWS Inspector" at bounding box center [947, 138] width 76 height 12
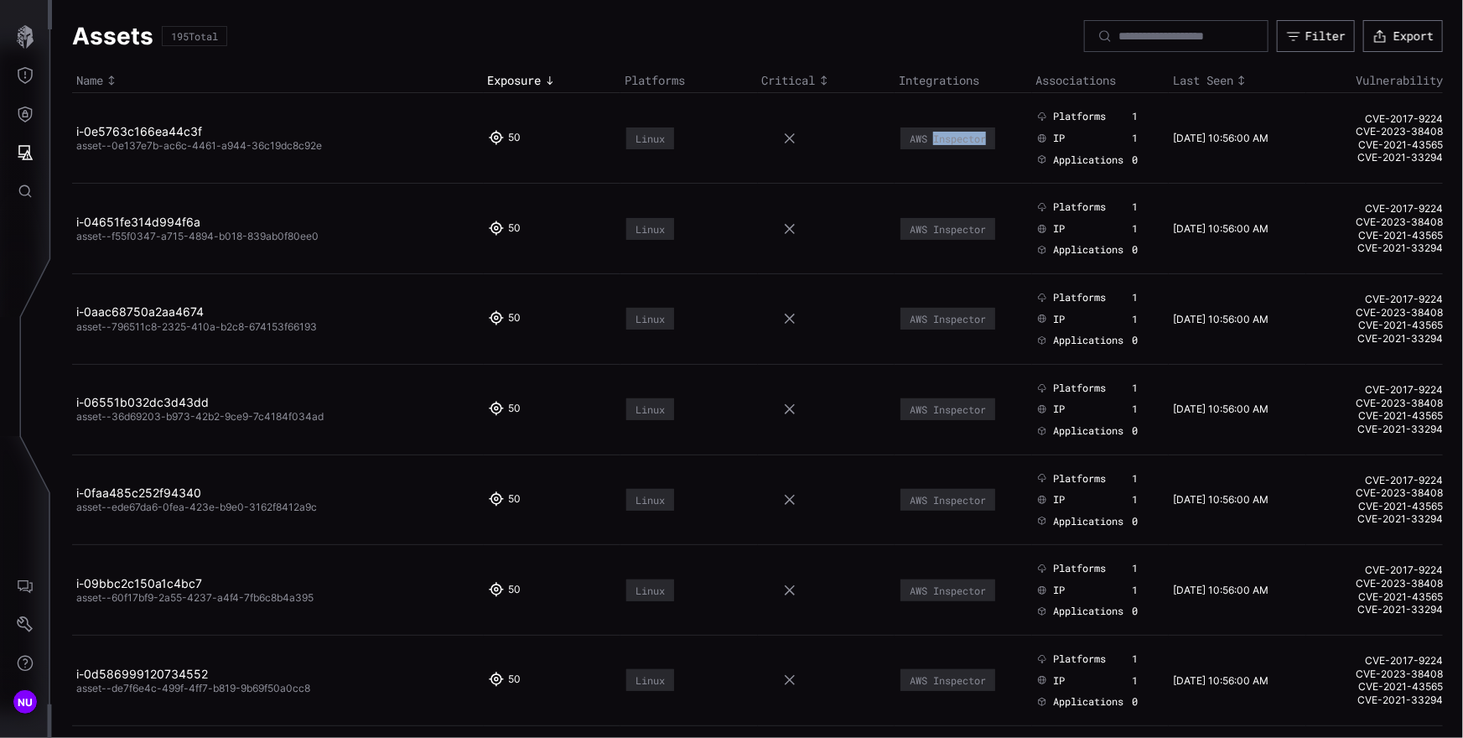
click at [937, 132] on div "AWS Inspector" at bounding box center [947, 138] width 76 height 12
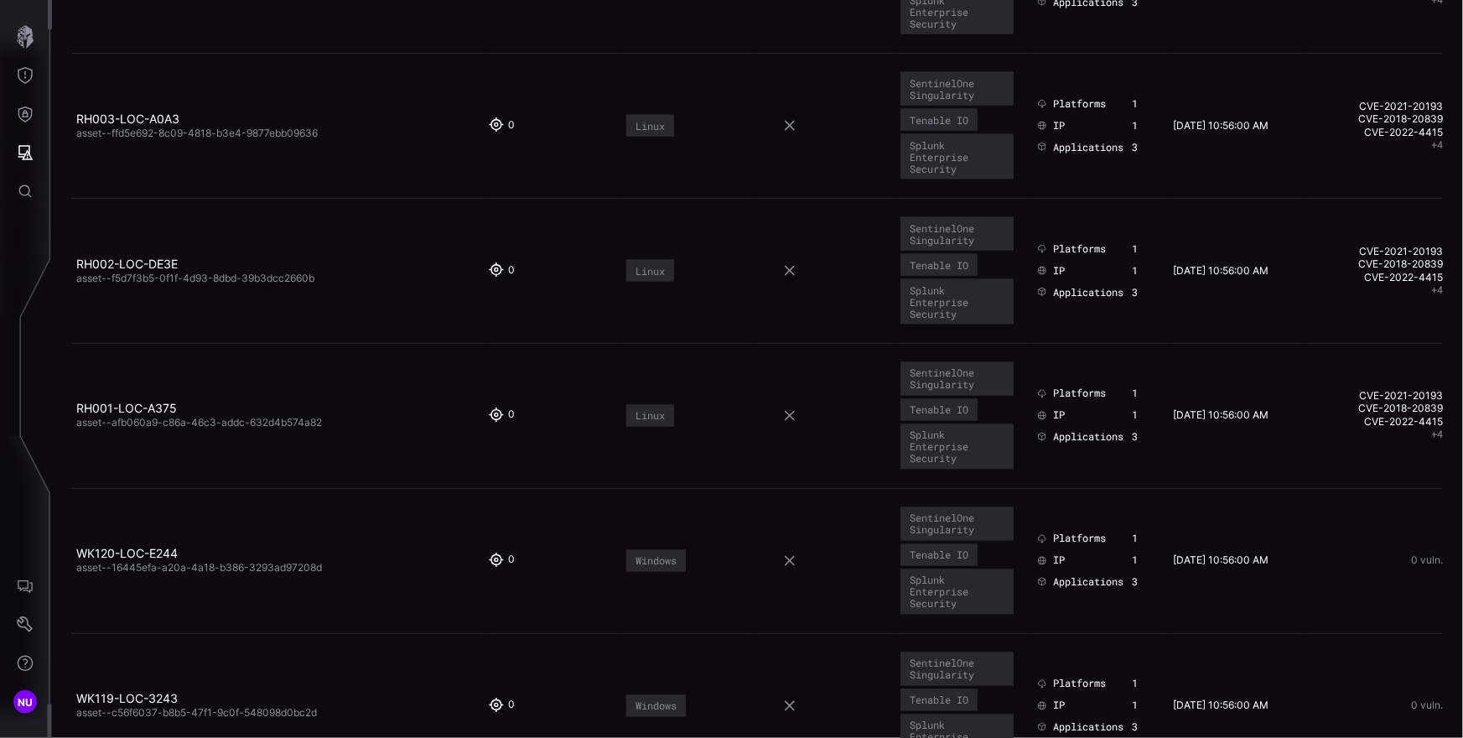
scroll to position [4362, 0]
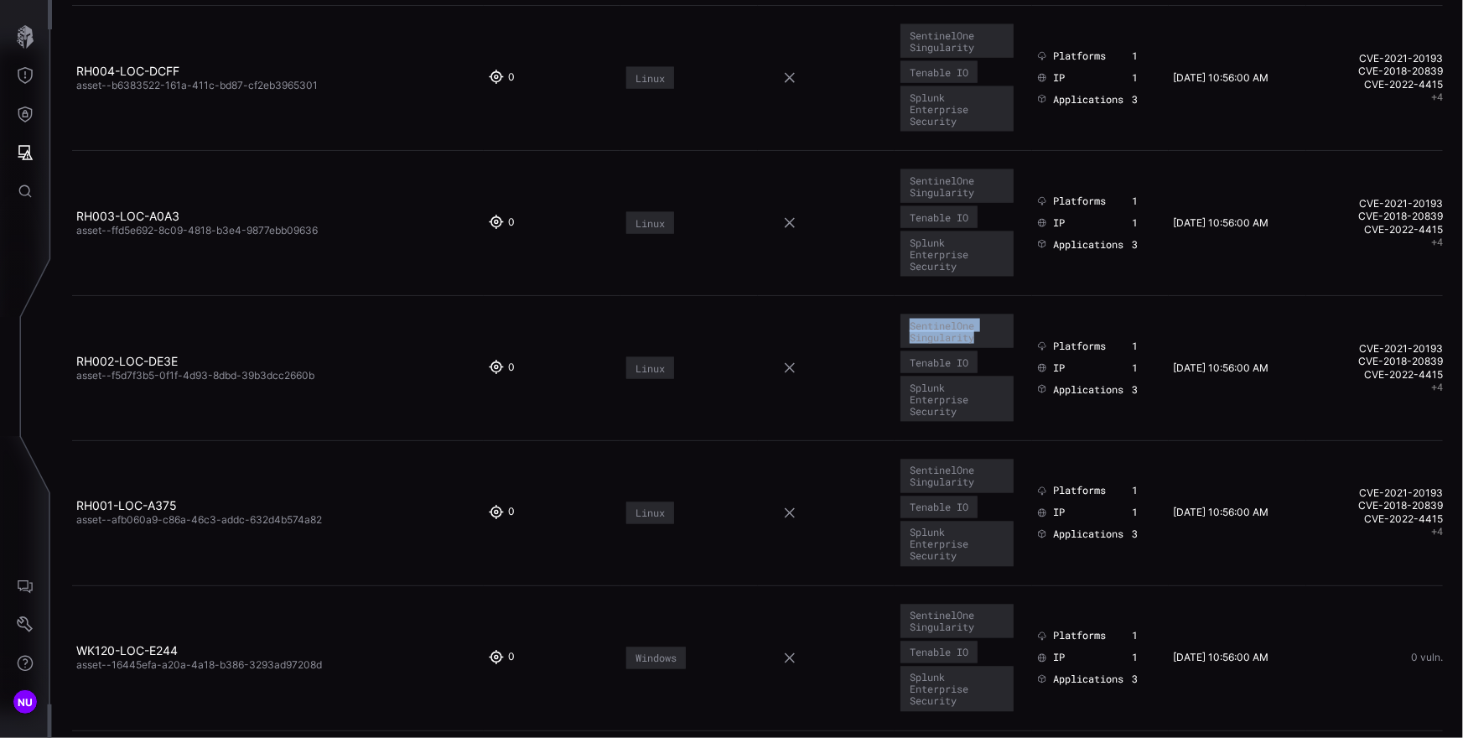
drag, startPoint x: 987, startPoint y: 323, endPoint x: 901, endPoint y: 313, distance: 86.0
click at [901, 314] on div "SentinelOne Singularity" at bounding box center [956, 331] width 113 height 34
click at [987, 332] on td "SentinelOne Singularity Tenable IO Splunk Enterprise Security" at bounding box center [962, 367] width 137 height 145
drag, startPoint x: 988, startPoint y: 324, endPoint x: 900, endPoint y: 309, distance: 89.2
click at [900, 314] on div "SentinelOne Singularity" at bounding box center [956, 331] width 113 height 34
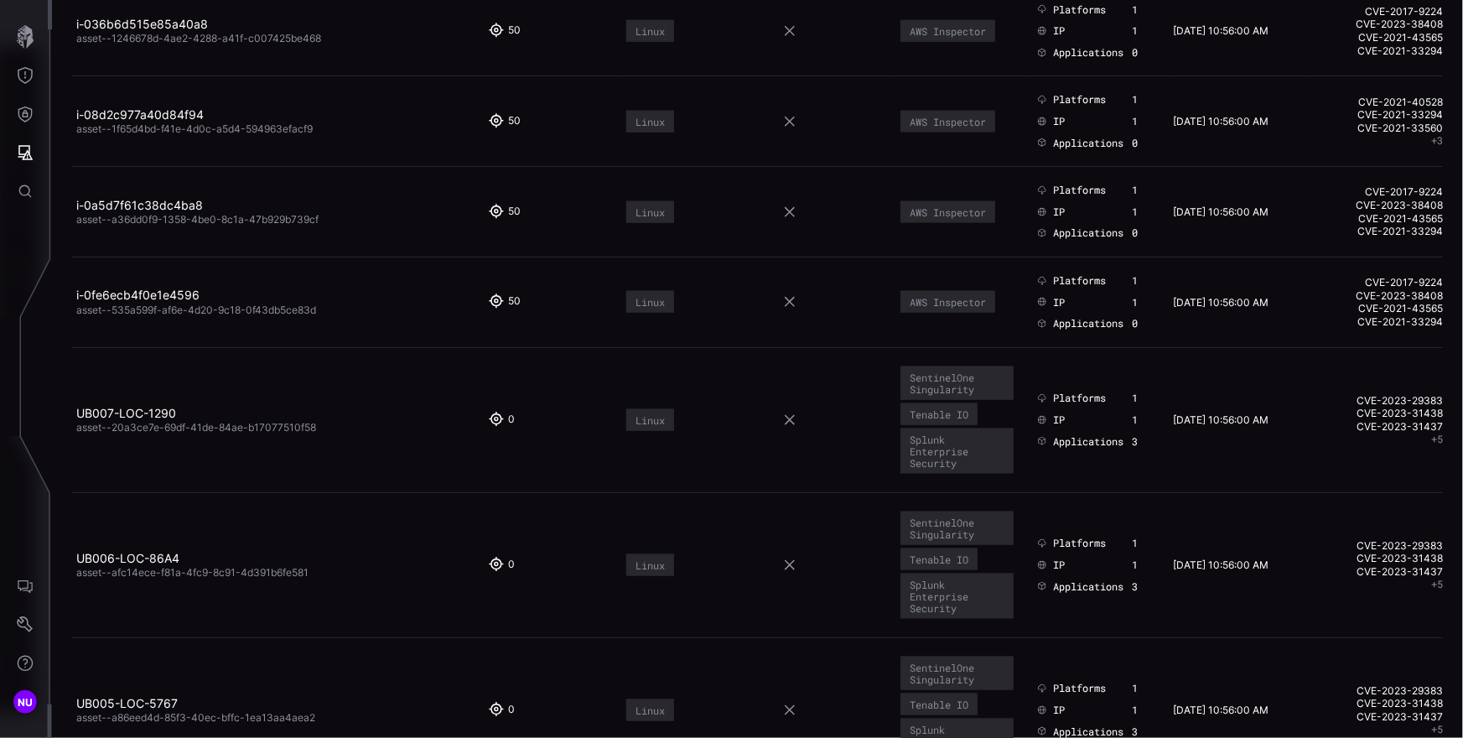
scroll to position [1225, 0]
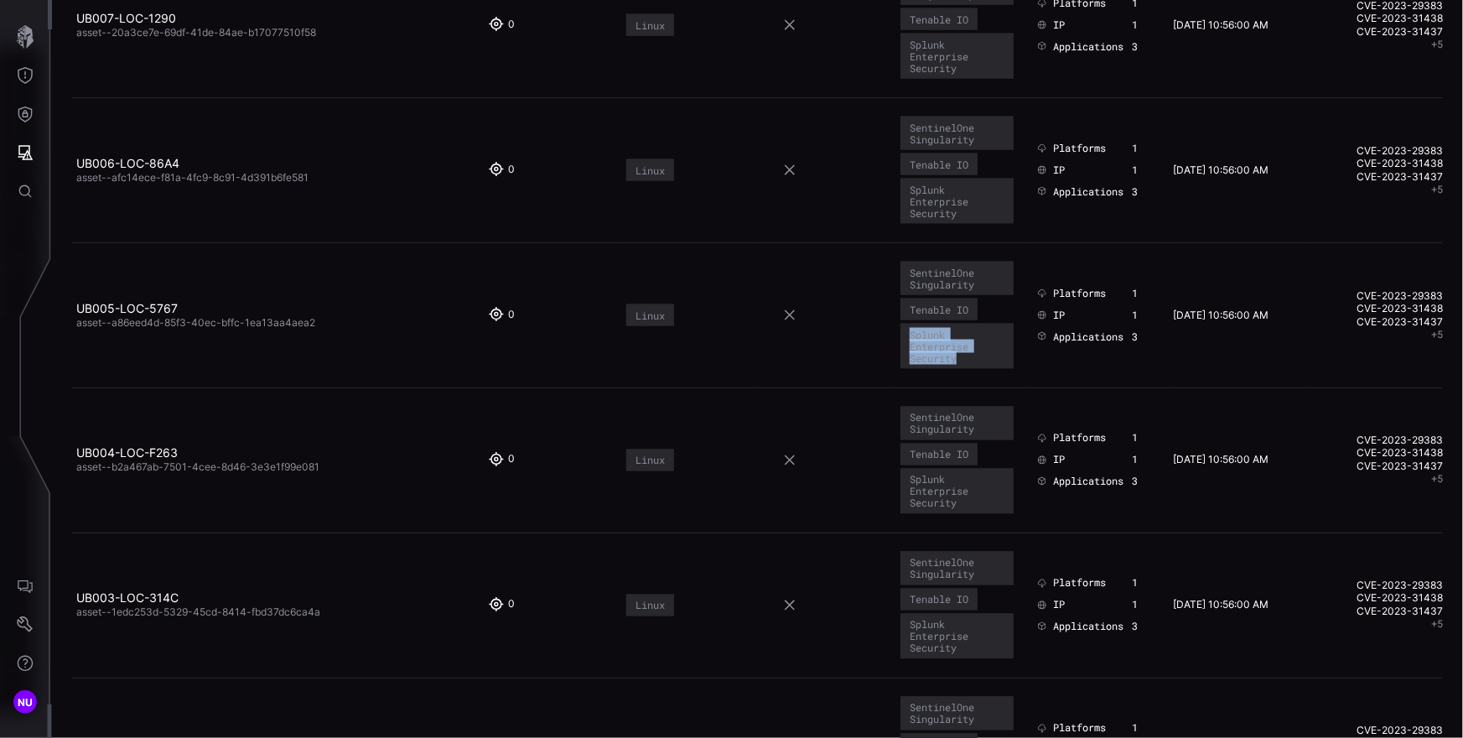
drag, startPoint x: 976, startPoint y: 359, endPoint x: 900, endPoint y: 334, distance: 79.5
click at [900, 334] on div "Splunk Enterprise Security" at bounding box center [956, 346] width 113 height 45
copy div "Splunk Enterprise Security"
click at [945, 311] on div "Tenable IO" at bounding box center [938, 309] width 59 height 12
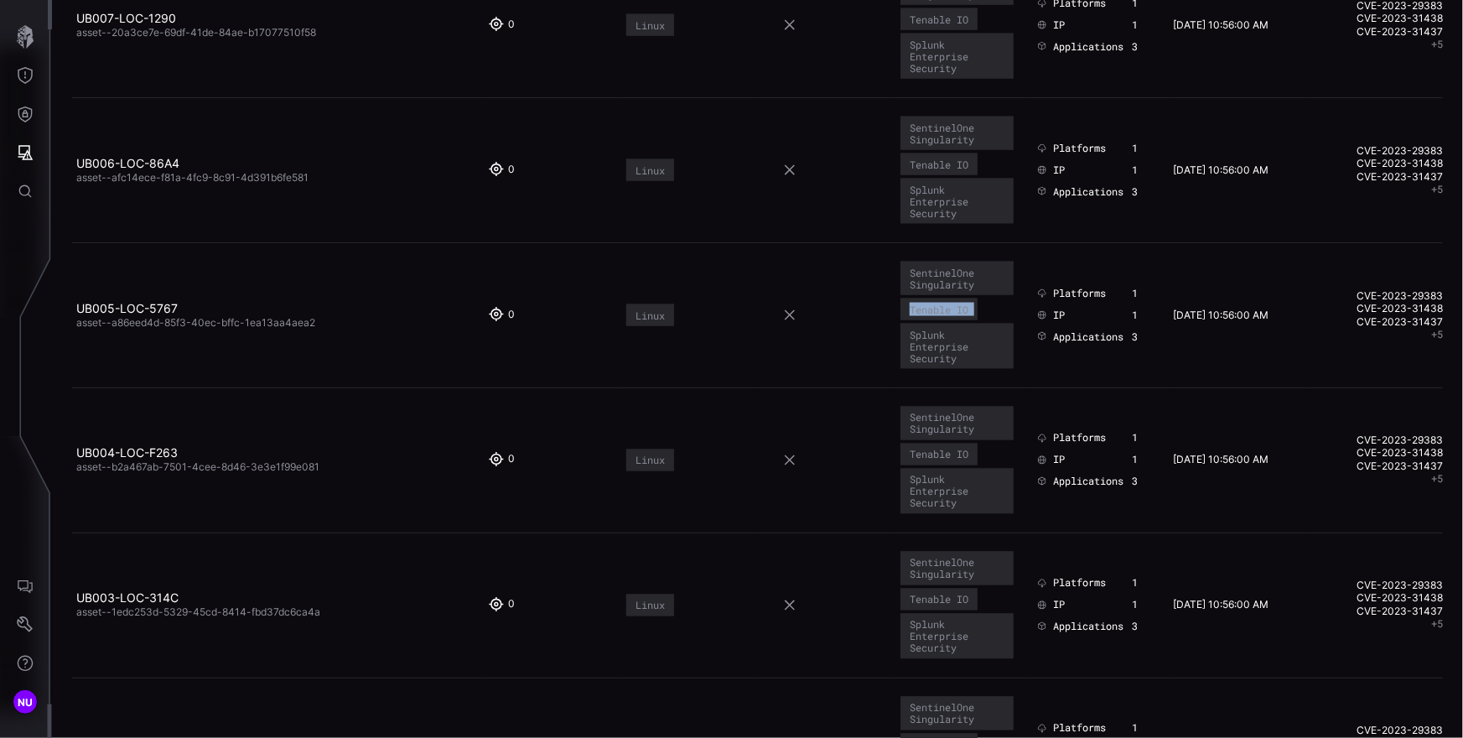
click at [945, 311] on div "Tenable IO" at bounding box center [938, 309] width 59 height 12
copy div "Tenable IO"
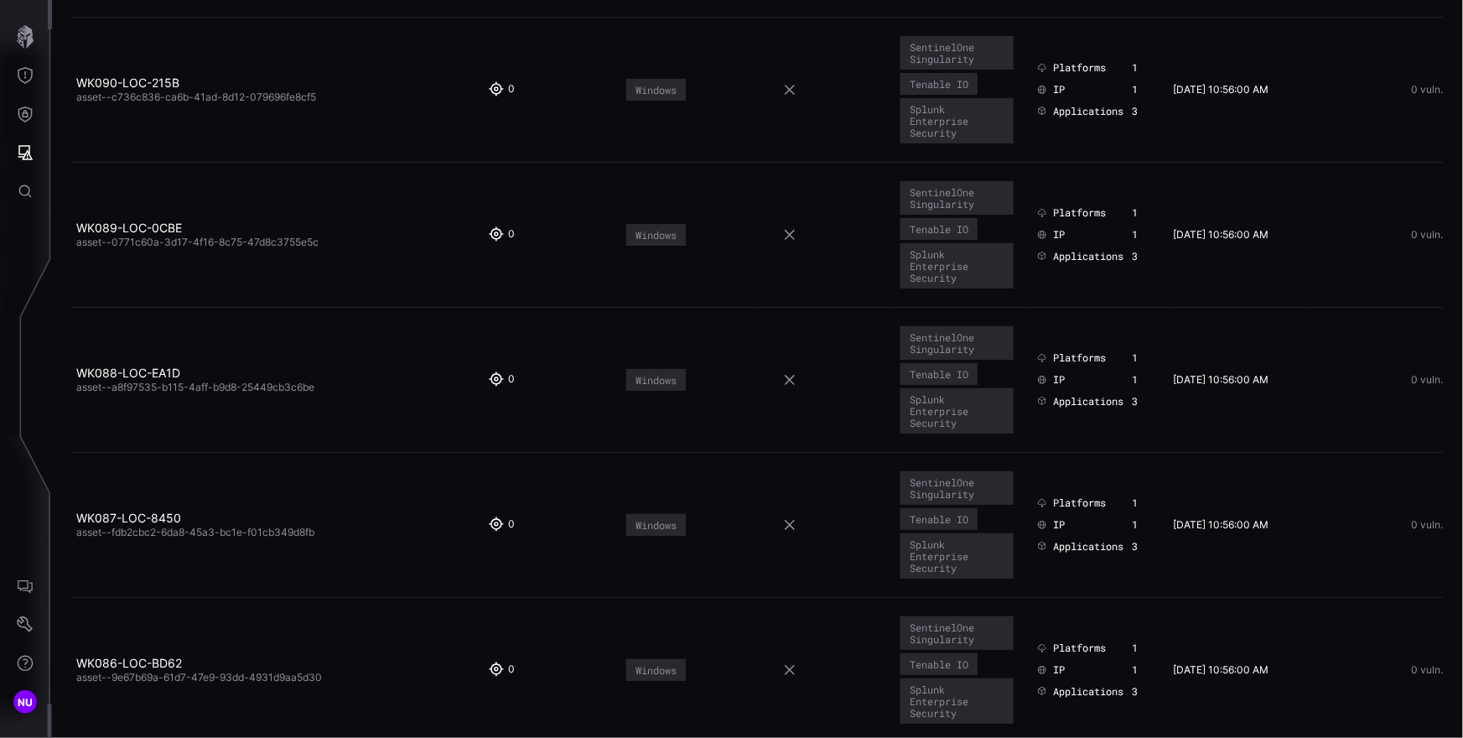
scroll to position [12480, 0]
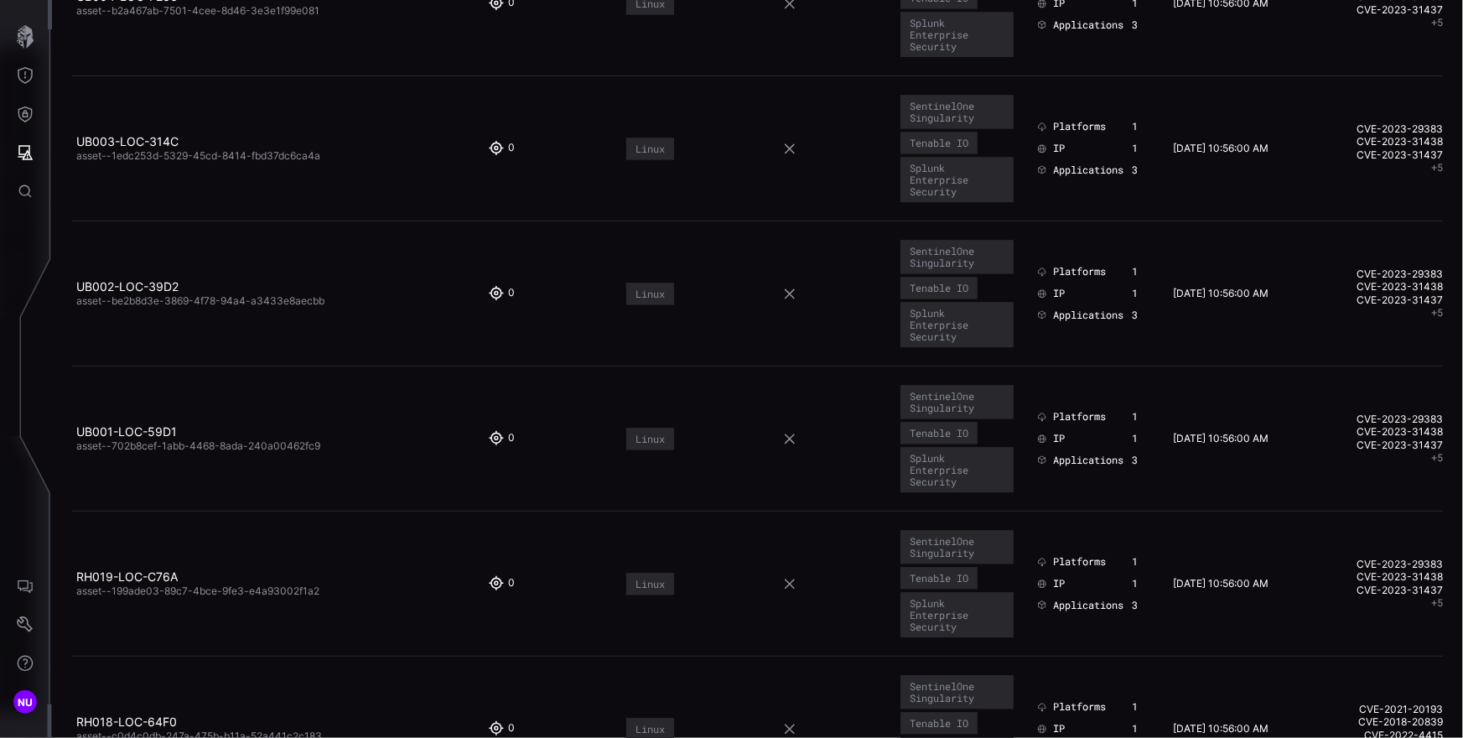
scroll to position [0, 0]
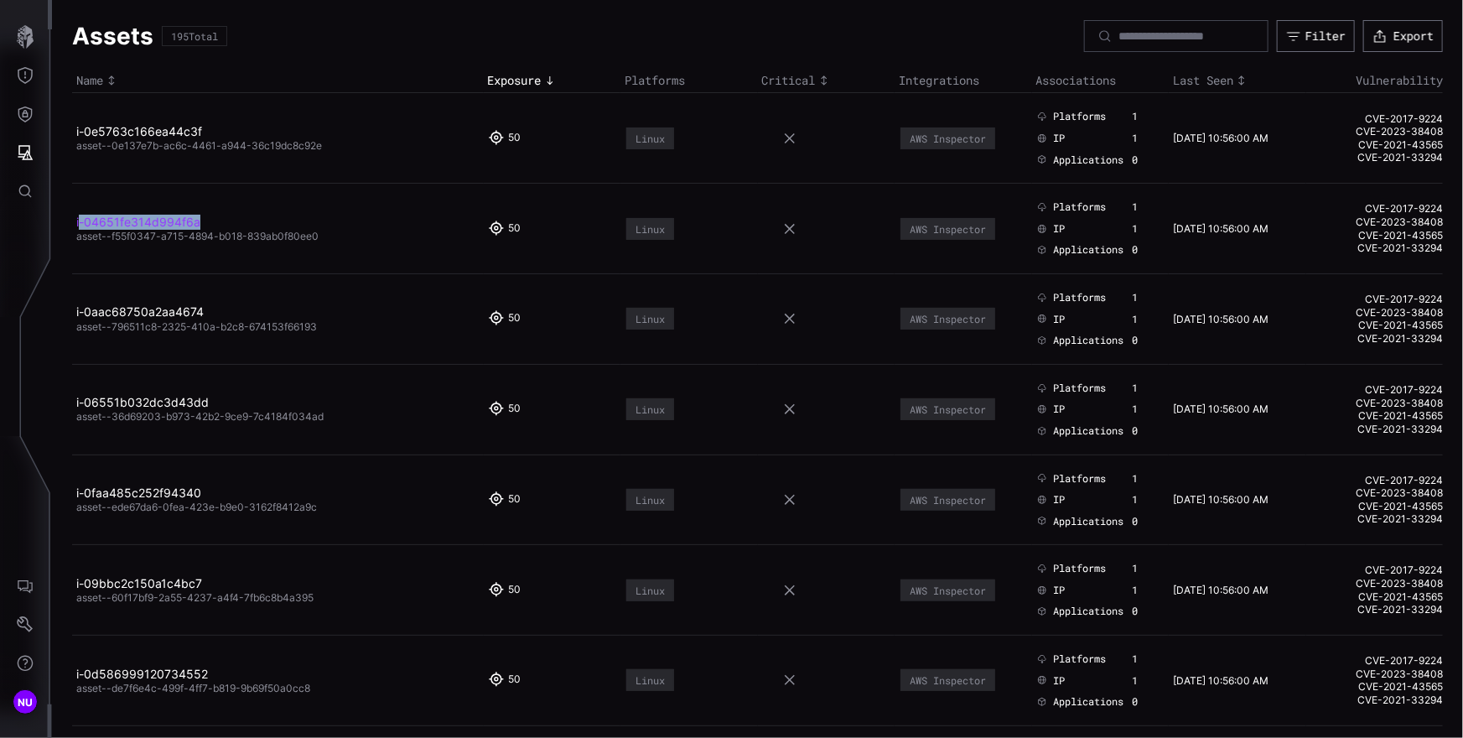
copy link "-04651fe314d994f6a"
drag, startPoint x: 205, startPoint y: 218, endPoint x: 77, endPoint y: 222, distance: 128.3
click at [77, 222] on h2 "i-04651fe314d994f6a" at bounding box center [271, 222] width 391 height 15
drag, startPoint x: 339, startPoint y: 244, endPoint x: 75, endPoint y: 237, distance: 264.1
click at [75, 237] on td "i-04651fe314d994f6a asset--f55f0347-a715-4894-b018-839ab0f80ee0" at bounding box center [278, 229] width 412 height 91
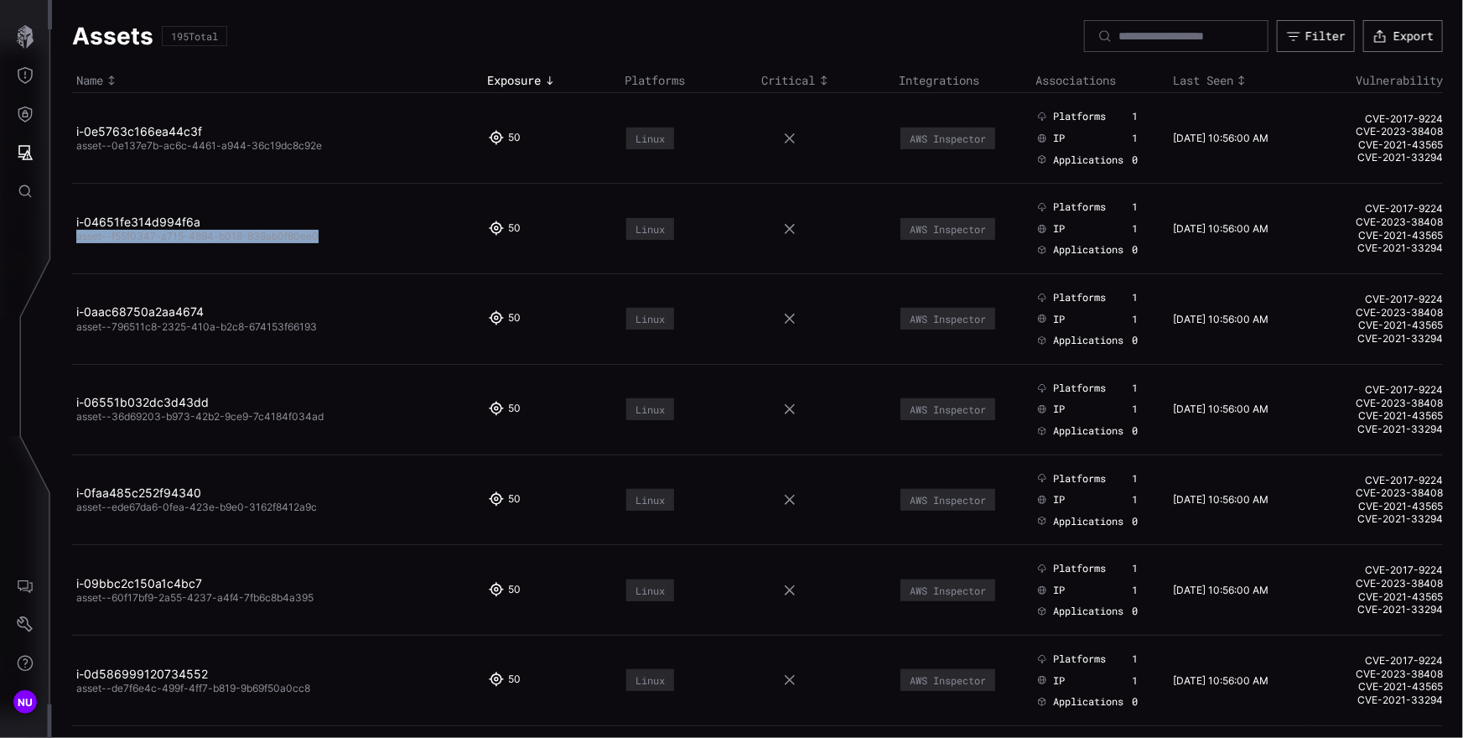
copy span "asset--f55f0347-a715-4894-b018-839ab0f80ee0"
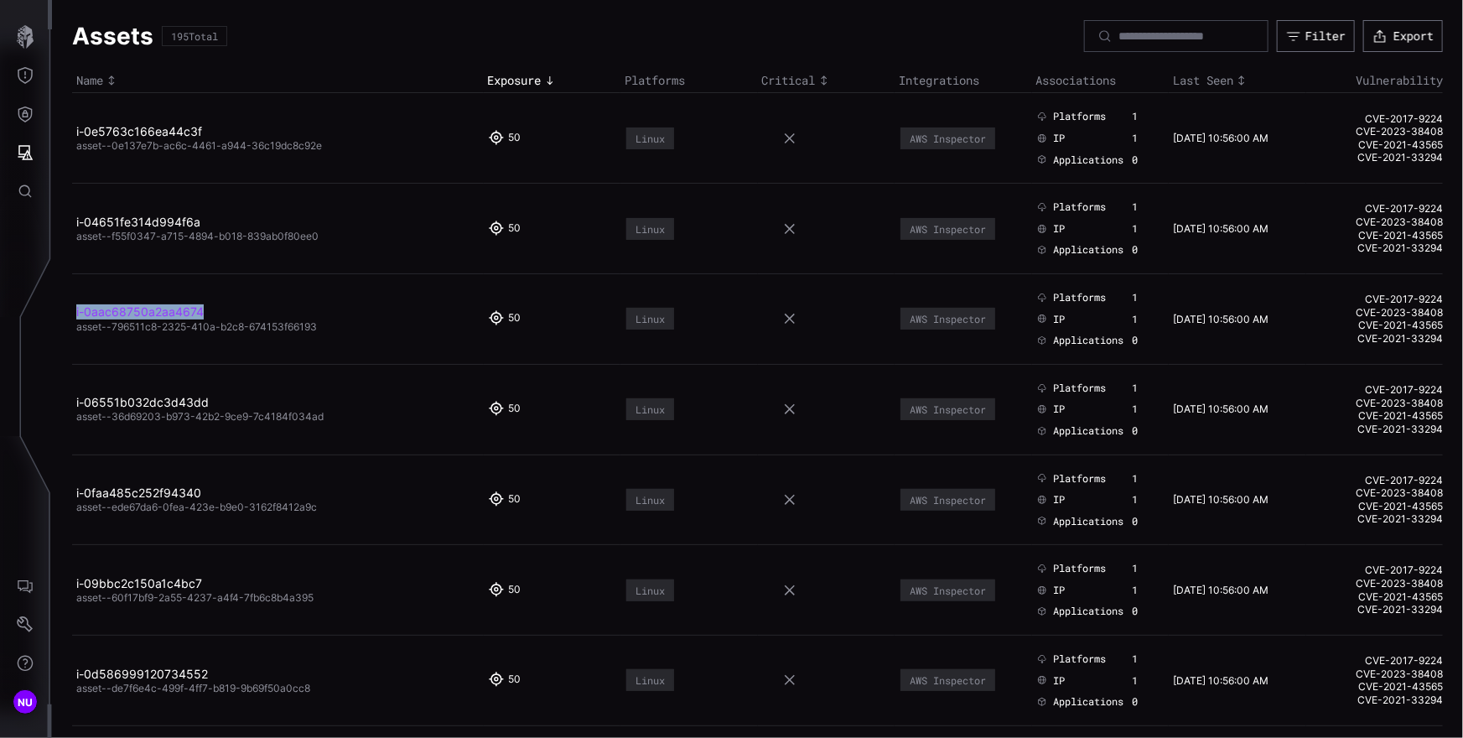
copy link "i-0aac68750a2aa4674"
drag, startPoint x: 258, startPoint y: 313, endPoint x: 76, endPoint y: 308, distance: 182.0
click at [76, 308] on h2 "i-0aac68750a2aa4674" at bounding box center [271, 311] width 391 height 15
drag, startPoint x: 330, startPoint y: 338, endPoint x: 75, endPoint y: 325, distance: 256.0
click at [75, 325] on td "i-0aac68750a2aa4674 asset--796511c8-2325-410a-b2c8-674153f66193" at bounding box center [278, 318] width 412 height 91
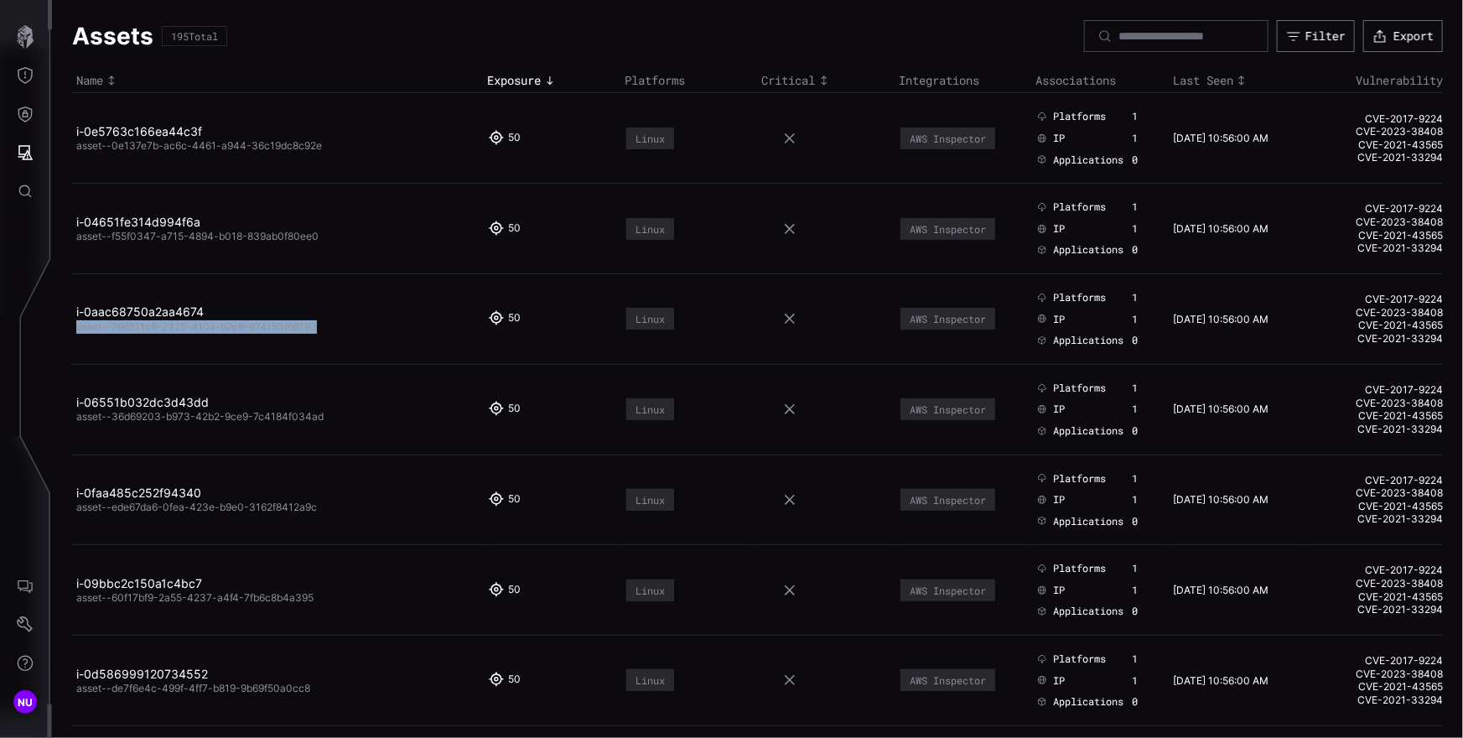
copy span "asset--796511c8-2325-410a-b2c8-674153f66193"
copy link "i-06551b032dc3d43dd"
drag, startPoint x: 233, startPoint y: 400, endPoint x: 75, endPoint y: 399, distance: 158.4
click at [75, 399] on td "i-06551b032dc3d43dd asset--36d69203-b973-42b2-9ce9-7c4184f034ad" at bounding box center [278, 409] width 412 height 91
copy span "asset--36d69203-b973-42b2-9ce9-7c4184f034ad"
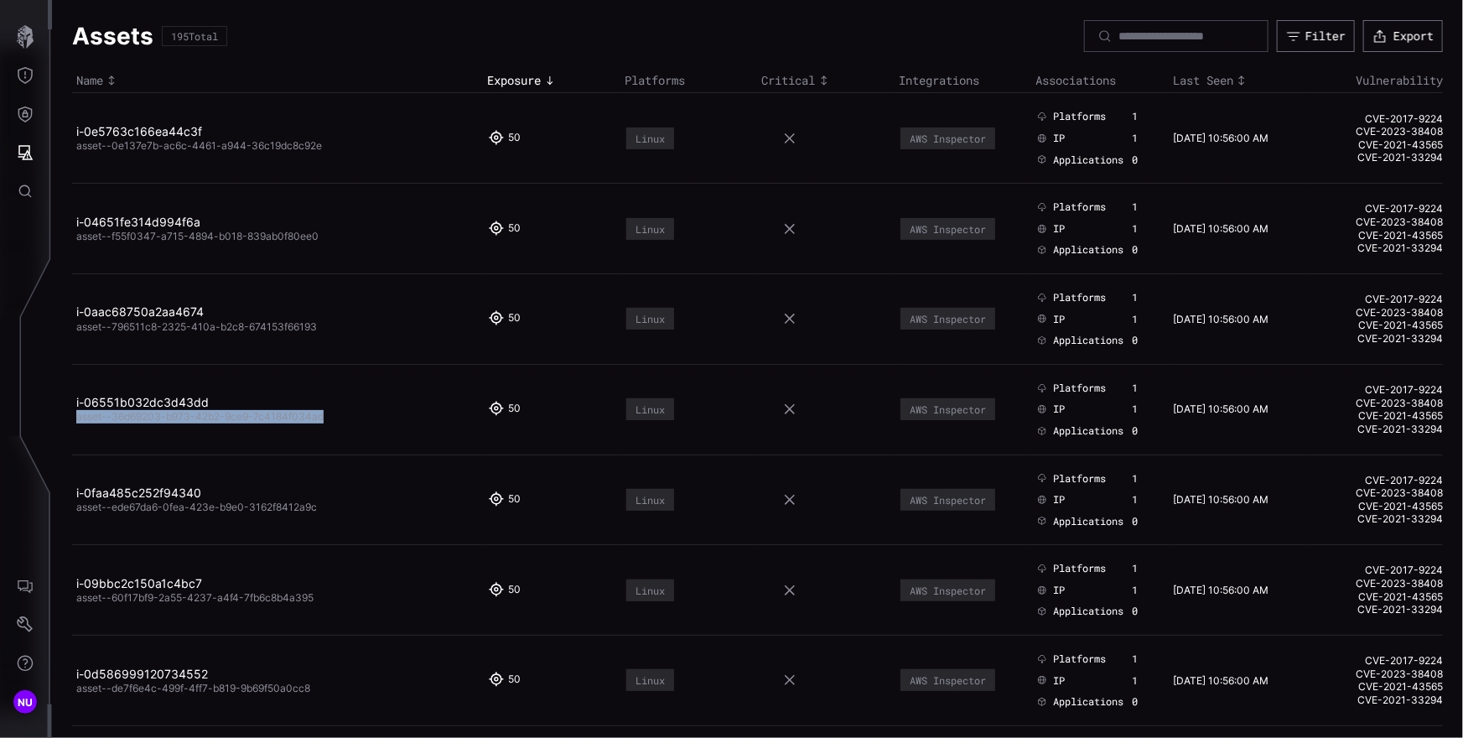
drag, startPoint x: 355, startPoint y: 424, endPoint x: 76, endPoint y: 417, distance: 279.2
click at [76, 417] on td "i-06551b032dc3d43dd asset--36d69203-b973-42b2-9ce9-7c4184f034ad" at bounding box center [278, 409] width 412 height 91
copy link "i-0faa485c252f94340"
drag, startPoint x: 229, startPoint y: 492, endPoint x: 77, endPoint y: 489, distance: 151.7
click at [77, 489] on h2 "i-0faa485c252f94340" at bounding box center [271, 492] width 391 height 15
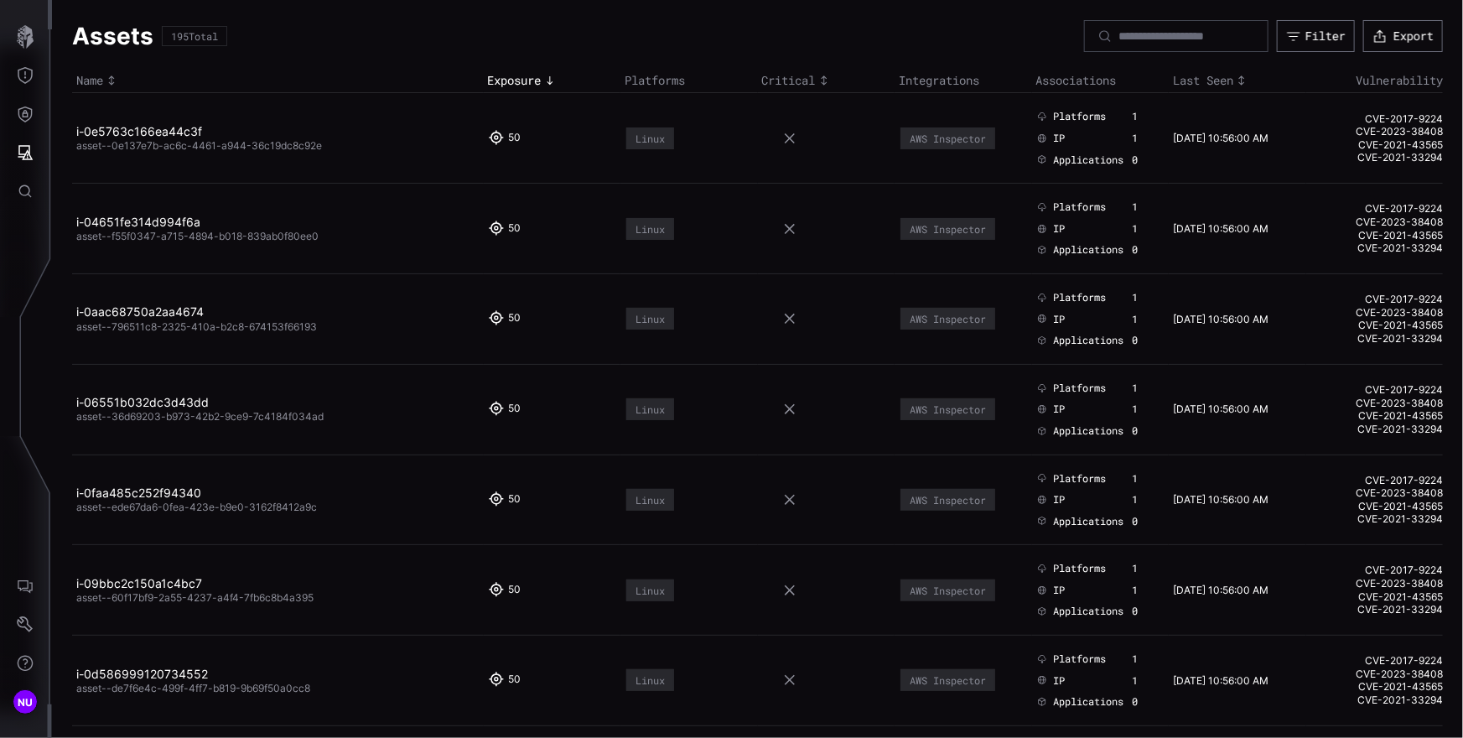
click at [361, 526] on td "i-0faa485c252f94340 asset--ede67da6-0fea-423e-b9e0-3162f8412a9c" at bounding box center [278, 499] width 412 height 91
drag, startPoint x: 350, startPoint y: 516, endPoint x: 77, endPoint y: 510, distance: 273.3
click at [76, 510] on td "i-0faa485c252f94340 asset--ede67da6-0fea-423e-b9e0-3162f8412a9c" at bounding box center [278, 499] width 412 height 91
click at [364, 547] on td "i-09bbc2c150a1c4bc7 asset--60f17bf9-2a55-4237-a4f4-7fb6c8b4a395" at bounding box center [278, 590] width 412 height 91
copy span "asset--ede67da6-0fea-423e-b9e0-3162f8412a9c"
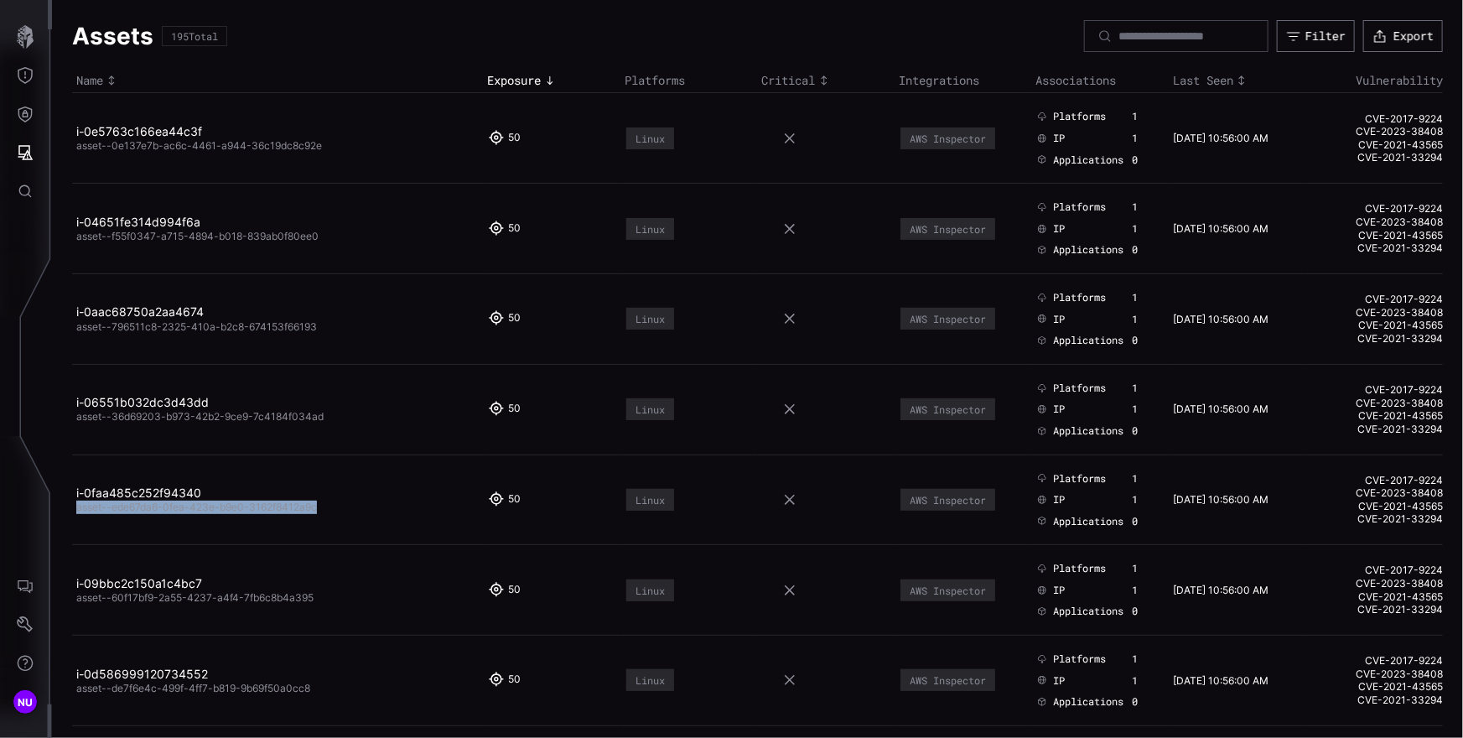
drag, startPoint x: 374, startPoint y: 540, endPoint x: 75, endPoint y: 501, distance: 300.9
click at [75, 501] on td "i-0faa485c252f94340 asset--ede67da6-0fea-423e-b9e0-3162f8412a9c" at bounding box center [278, 499] width 412 height 91
click at [34, 156] on button "Attack Surface" at bounding box center [25, 152] width 49 height 39
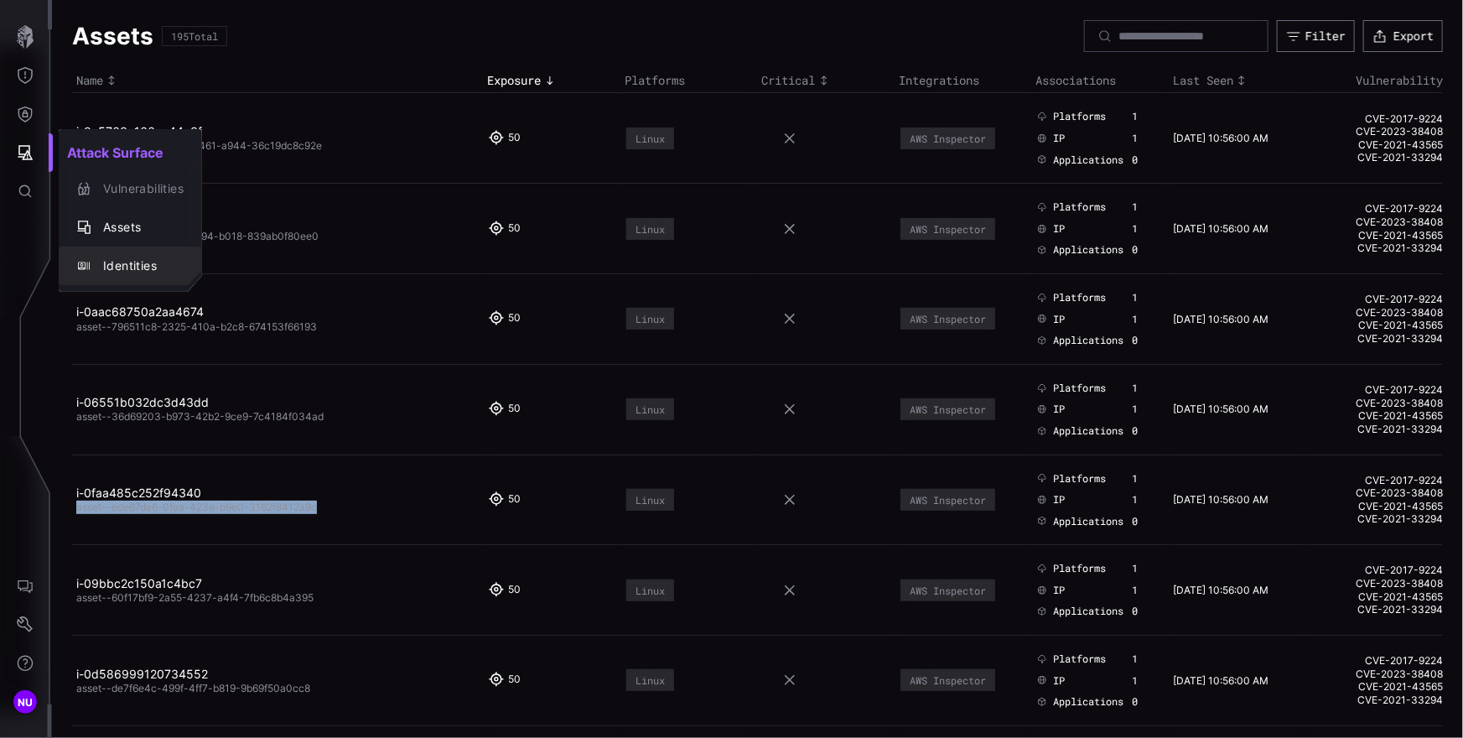
click at [134, 256] on div "Identities" at bounding box center [139, 266] width 89 height 21
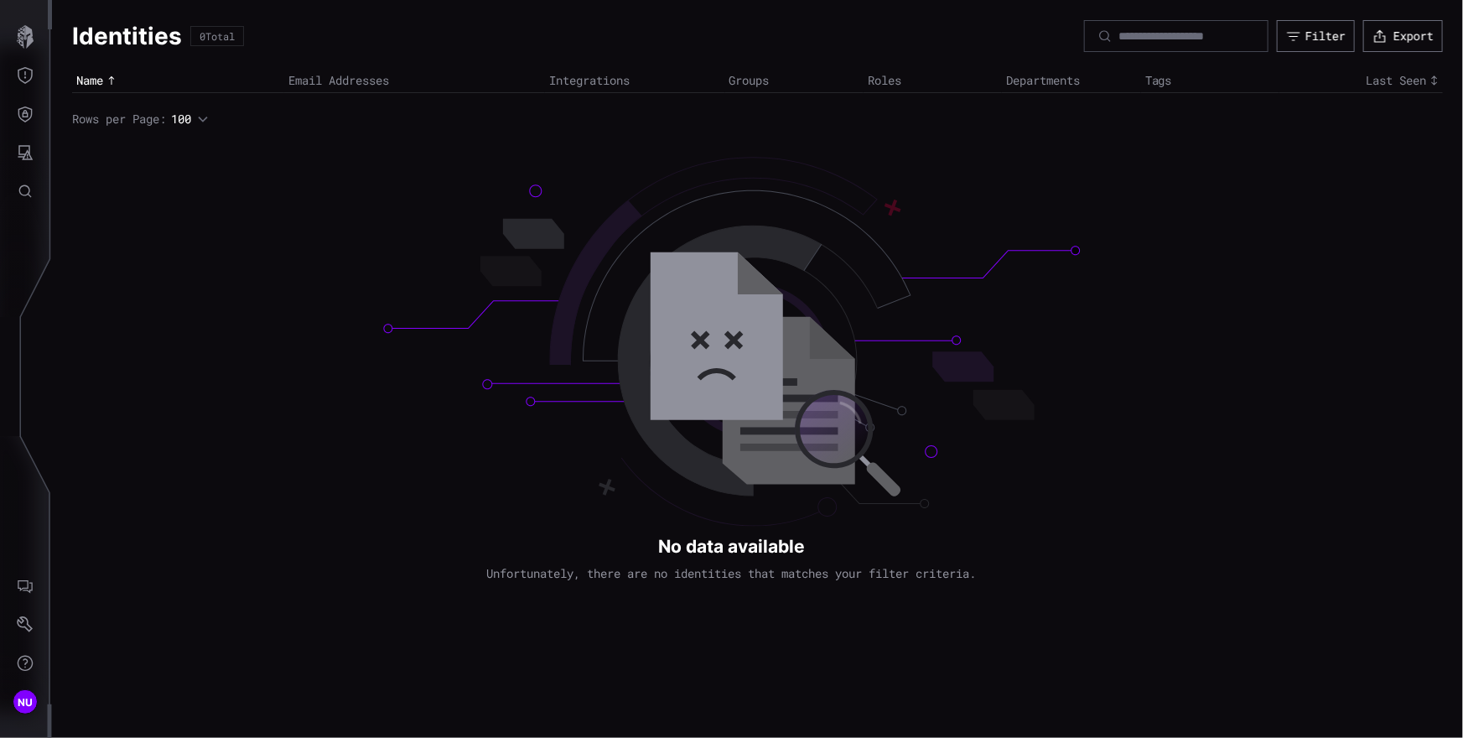
click at [759, 342] on div "Identities 0 Total Filter Export Name Email Addresses Integrations Groups Roles…" at bounding box center [757, 369] width 1411 height 738
drag, startPoint x: 730, startPoint y: 348, endPoint x: 541, endPoint y: 339, distance: 189.7
click at [541, 339] on div "Identities 0 Total Filter Export Name Email Addresses Integrations Groups Roles…" at bounding box center [757, 369] width 1411 height 738
click at [376, 84] on th "Email Addresses" at bounding box center [414, 81] width 261 height 24
click at [334, 81] on th "Email Addresses" at bounding box center [414, 81] width 261 height 24
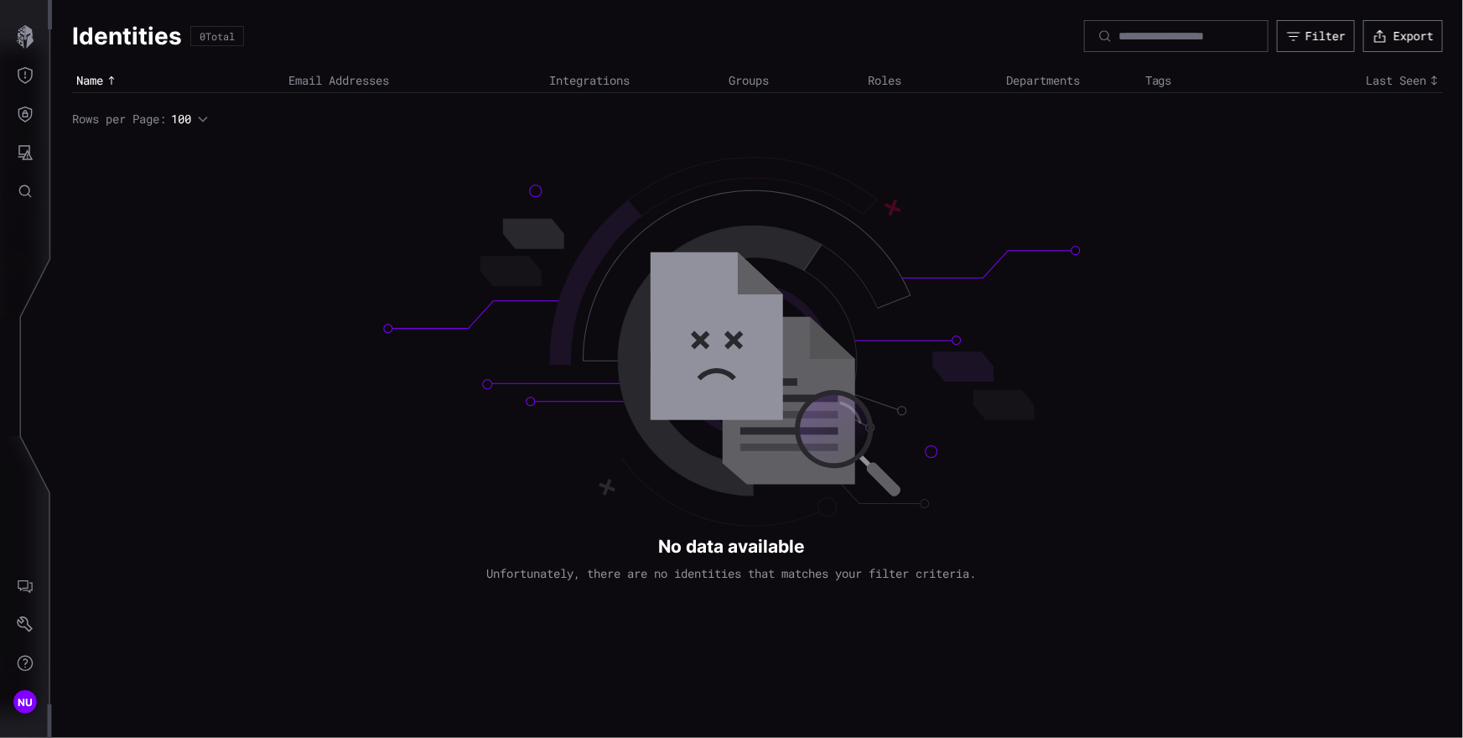
click at [311, 80] on th "Email Addresses" at bounding box center [414, 81] width 261 height 24
click at [487, 216] on div "Identities 0 Total Filter Export Name Email Addresses Integrations Groups Roles…" at bounding box center [757, 369] width 1411 height 738
drag, startPoint x: 482, startPoint y: 215, endPoint x: 439, endPoint y: 211, distance: 42.9
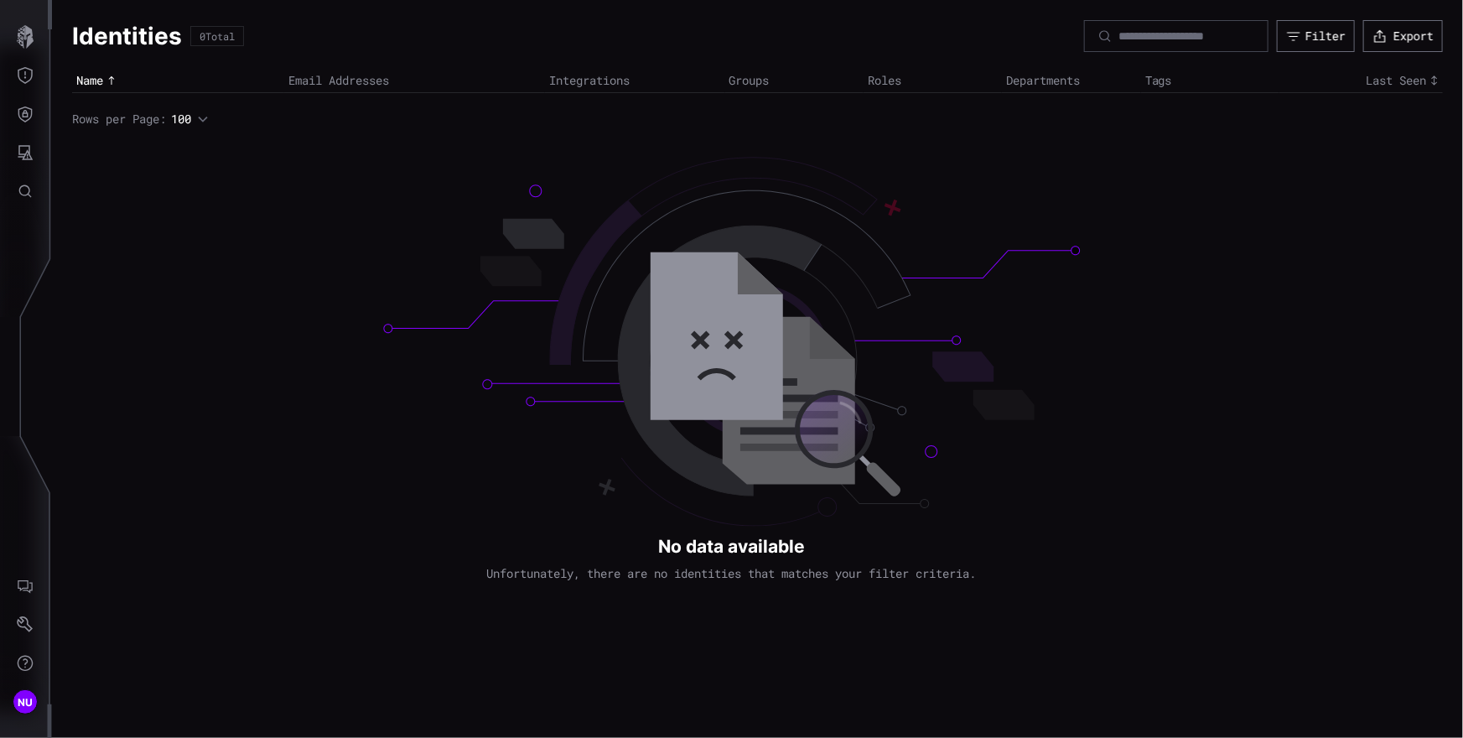
click at [472, 212] on div "Identities 0 Total Filter Export Name Email Addresses Integrations Groups Roles…" at bounding box center [757, 369] width 1411 height 738
click at [26, 156] on icon "Attack Surface" at bounding box center [25, 152] width 17 height 17
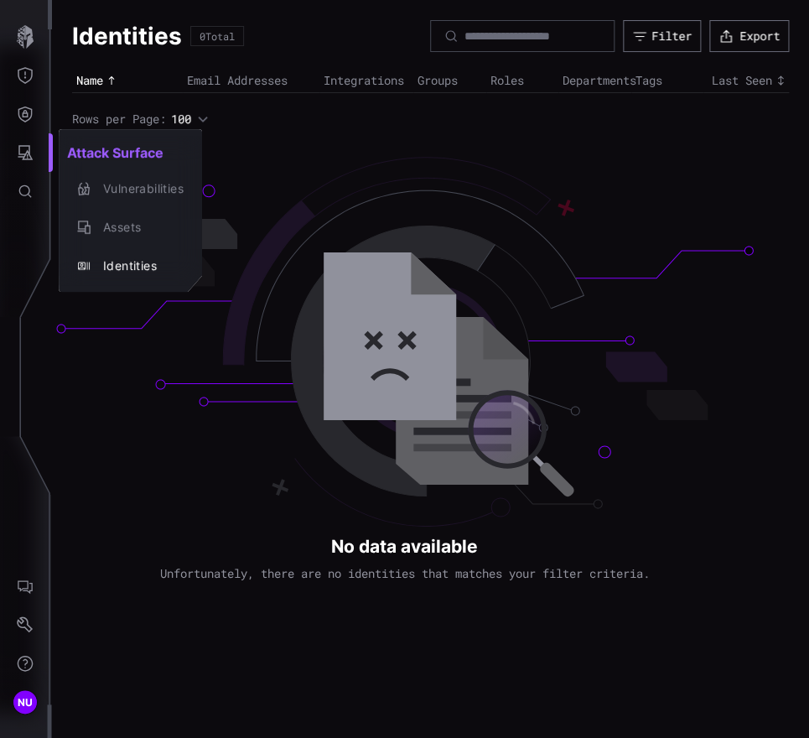
click at [362, 377] on div at bounding box center [404, 369] width 809 height 738
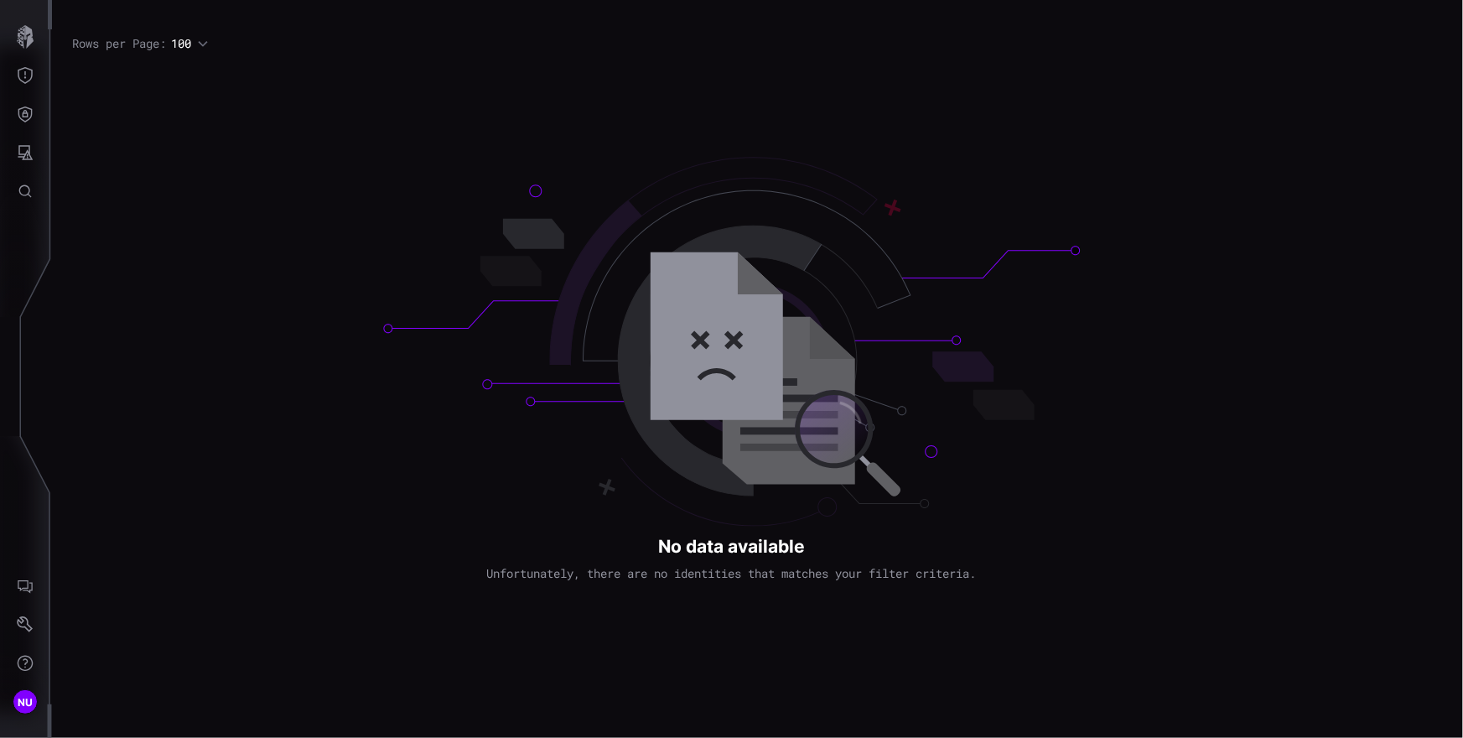
click at [1124, 228] on div "No data available Unfortunately, there are no identities that matches your filt…" at bounding box center [757, 369] width 1411 height 738
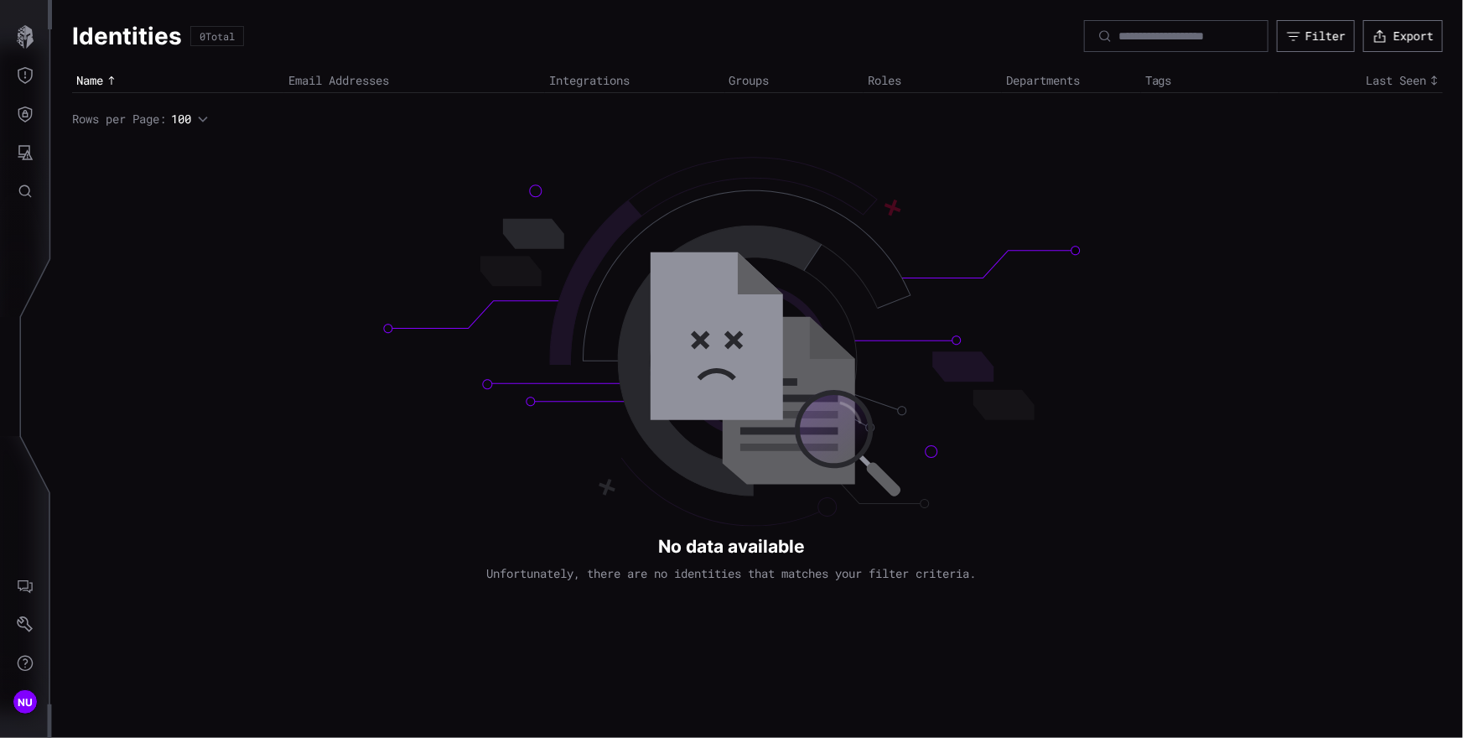
click at [910, 569] on div "Identities 0 Total Filter Export Name Email Addresses Integrations Groups Roles…" at bounding box center [757, 369] width 1411 height 738
click at [879, 572] on div "Identities 0 Total Filter Export Name Email Addresses Integrations Groups Roles…" at bounding box center [757, 369] width 1411 height 738
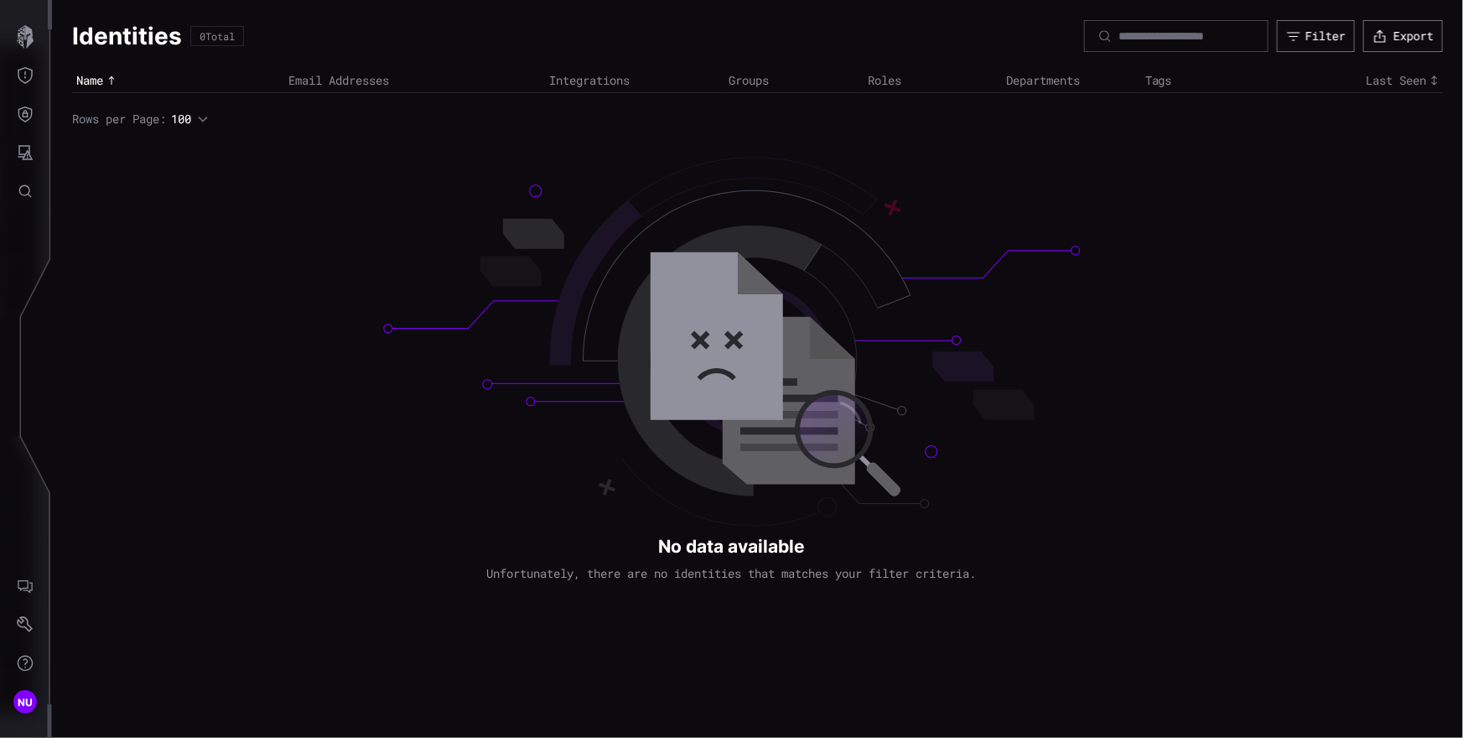
click at [878, 572] on div "Identities 0 Total Filter Export Name Email Addresses Integrations Groups Roles…" at bounding box center [757, 369] width 1411 height 738
drag, startPoint x: 823, startPoint y: 570, endPoint x: 500, endPoint y: 538, distance: 325.1
click at [508, 537] on div "Identities 0 Total Filter Export Name Email Addresses Integrations Groups Roles…" at bounding box center [757, 369] width 1411 height 738
drag, startPoint x: 505, startPoint y: 575, endPoint x: 790, endPoint y: 613, distance: 287.5
click at [779, 613] on div "Identities 0 Total Filter Export Name Email Addresses Integrations Groups Roles…" at bounding box center [757, 369] width 1411 height 738
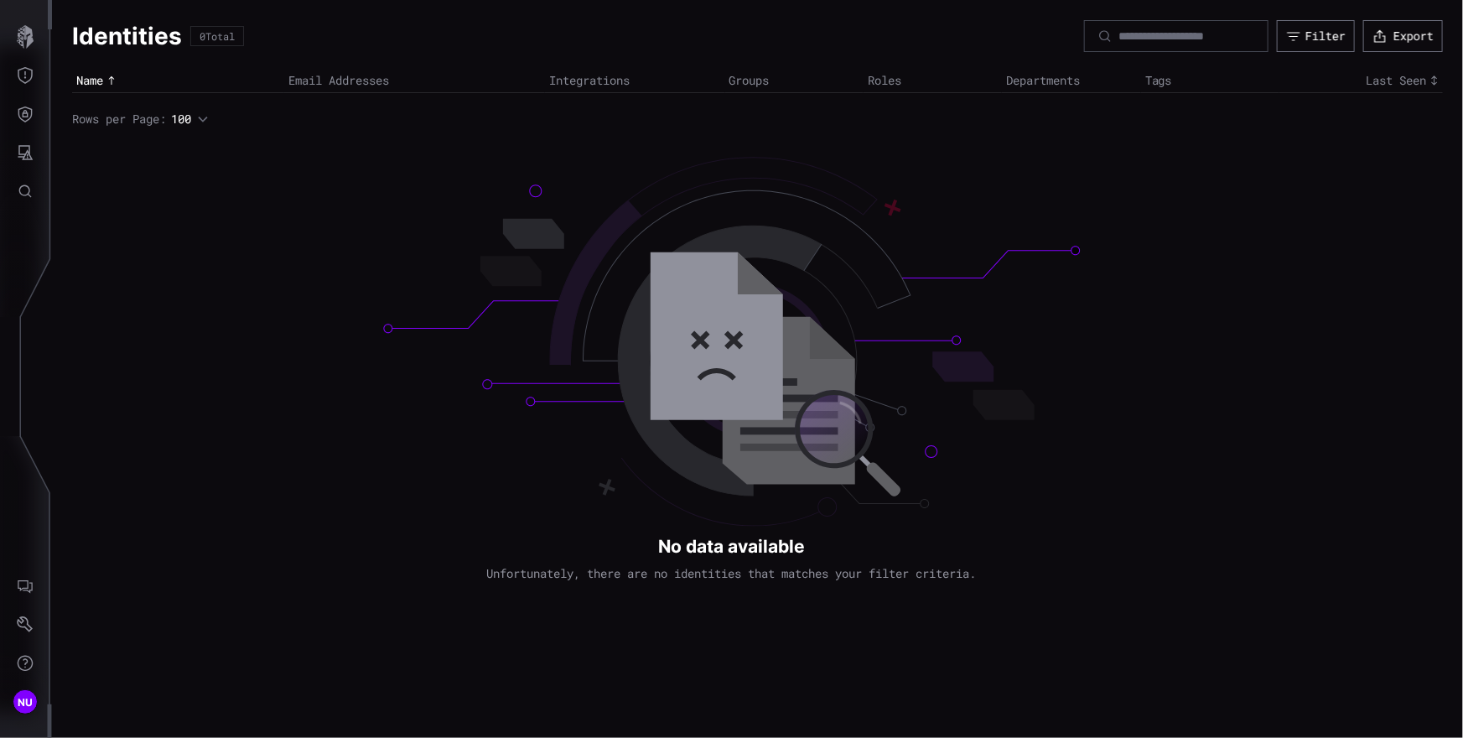
drag, startPoint x: 942, startPoint y: 601, endPoint x: 707, endPoint y: 544, distance: 241.5
click at [703, 543] on div "Identities 0 Total Filter Export Name Email Addresses Integrations Groups Roles…" at bounding box center [757, 369] width 1411 height 738
click at [30, 161] on button "Attack Surface" at bounding box center [25, 152] width 49 height 39
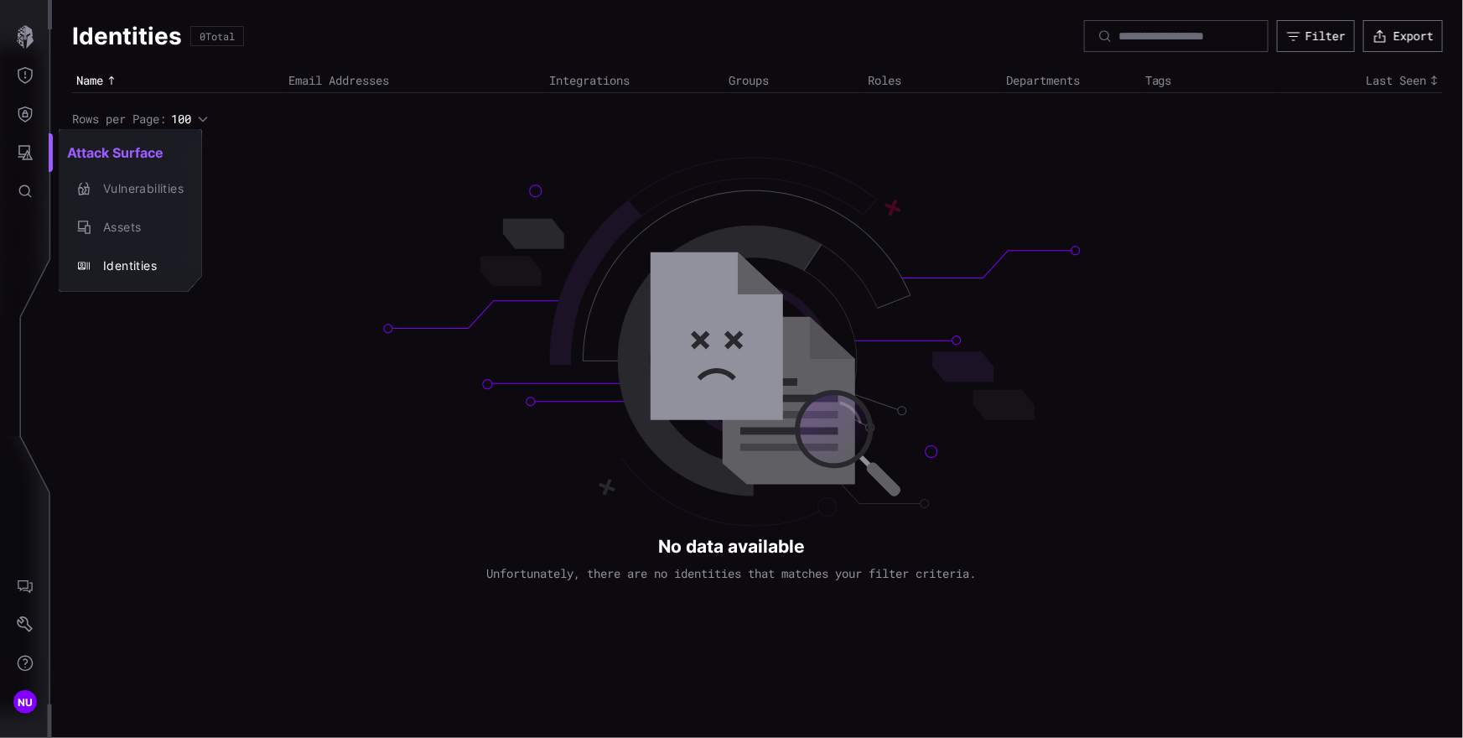
drag, startPoint x: 329, startPoint y: 263, endPoint x: 339, endPoint y: 262, distance: 9.4
click at [329, 263] on div at bounding box center [731, 369] width 1463 height 738
